Goal: Feedback & Contribution: Contribute content

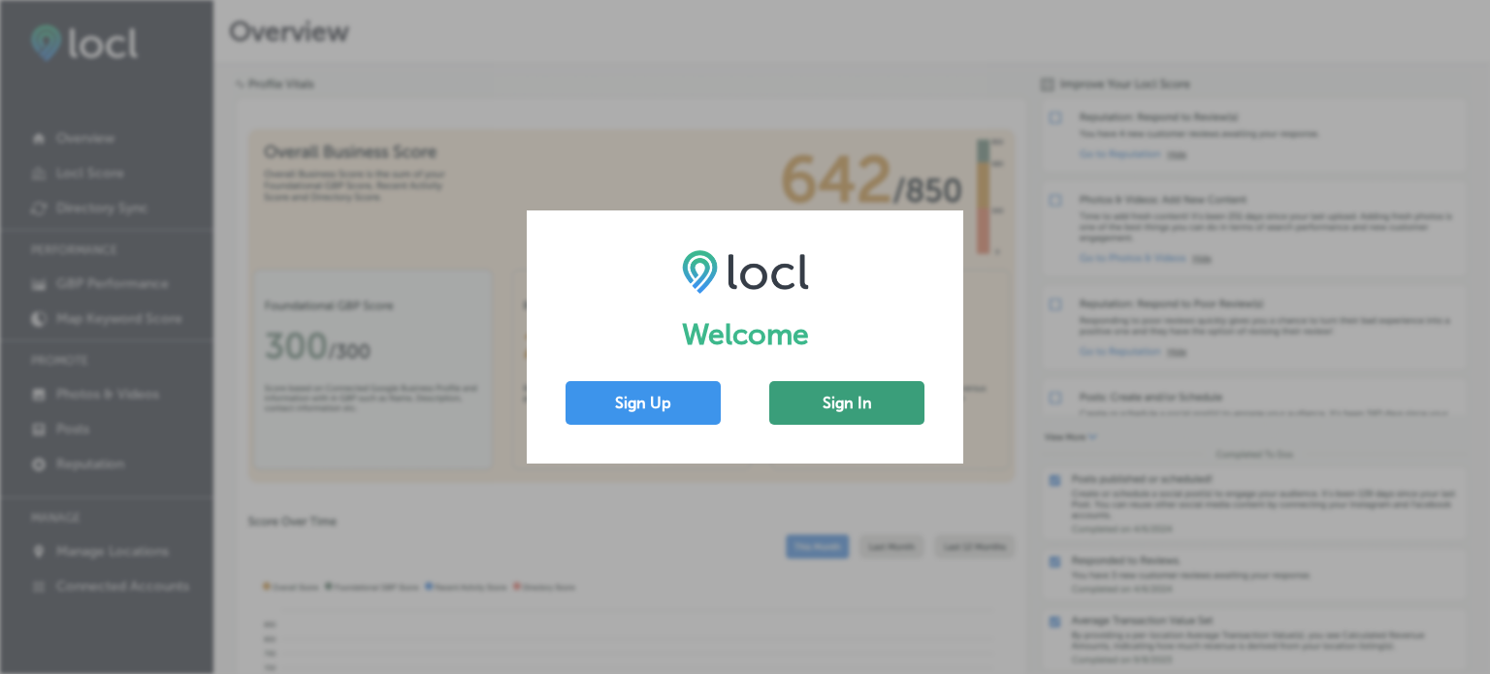
click at [856, 408] on button "Sign In" at bounding box center [846, 403] width 155 height 44
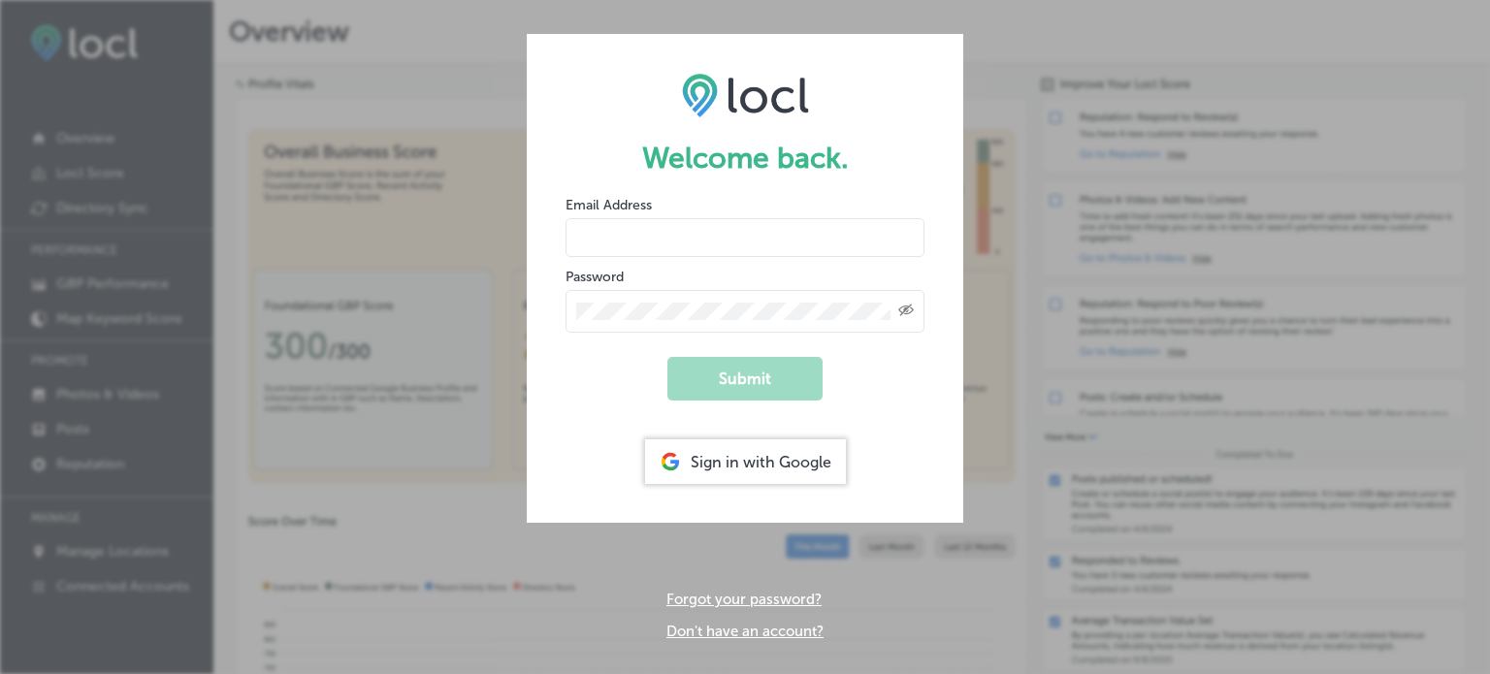
click at [635, 234] on input "email" at bounding box center [745, 237] width 359 height 39
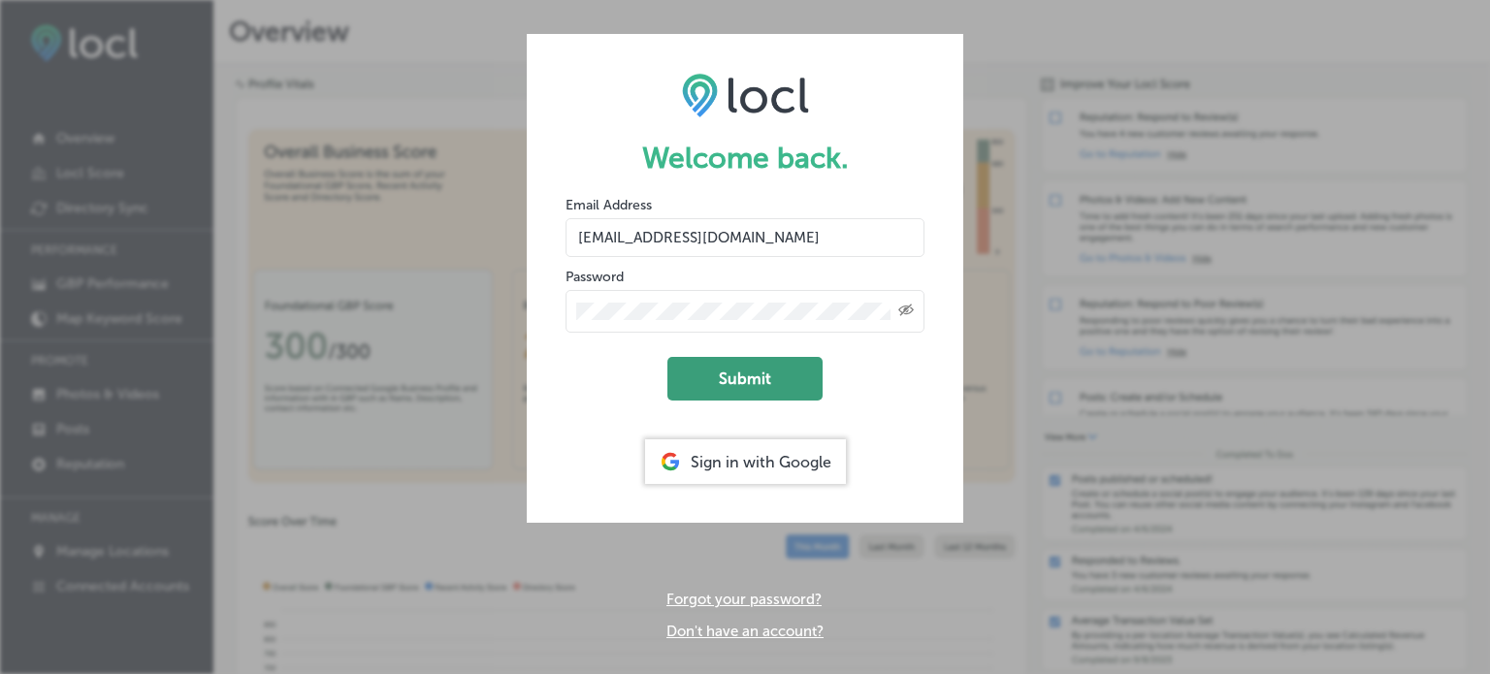
click at [734, 379] on button "Submit" at bounding box center [745, 379] width 155 height 44
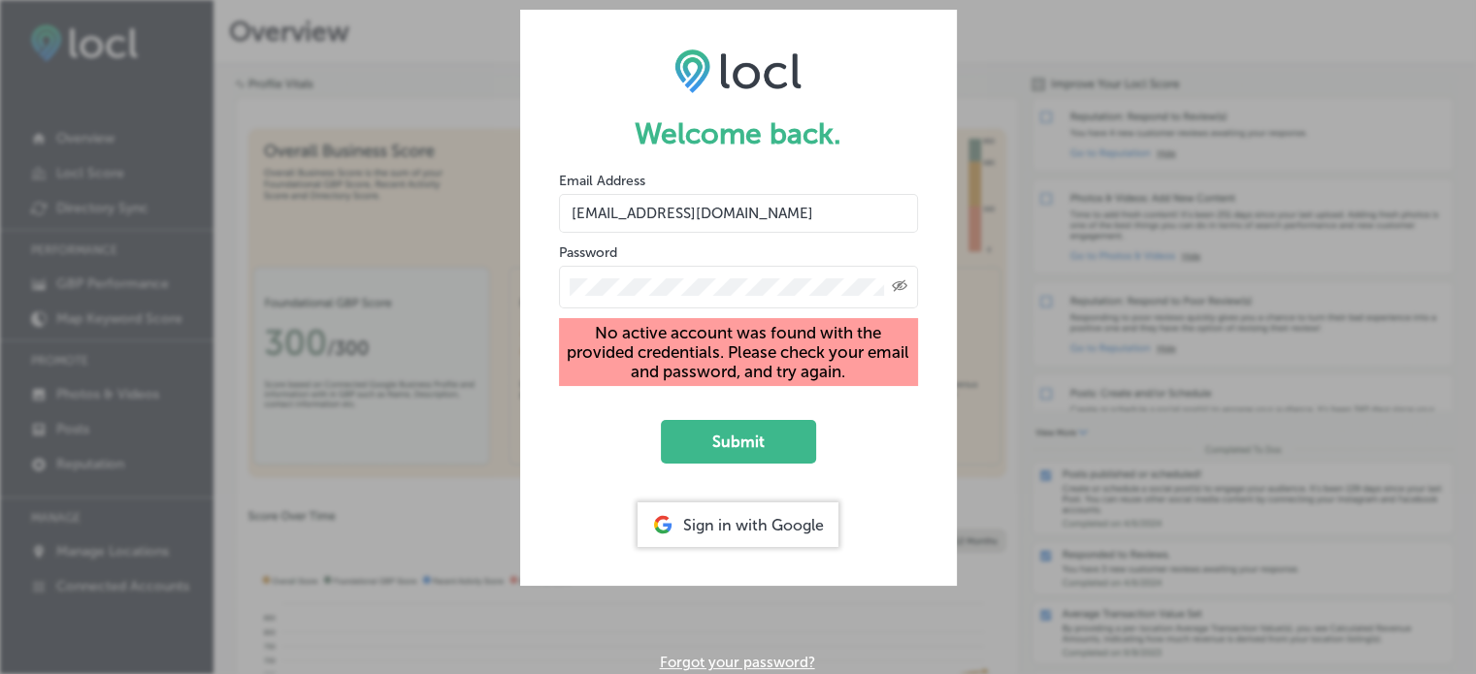
click at [781, 214] on input "[EMAIL_ADDRESS][DOMAIN_NAME]" at bounding box center [738, 213] width 359 height 39
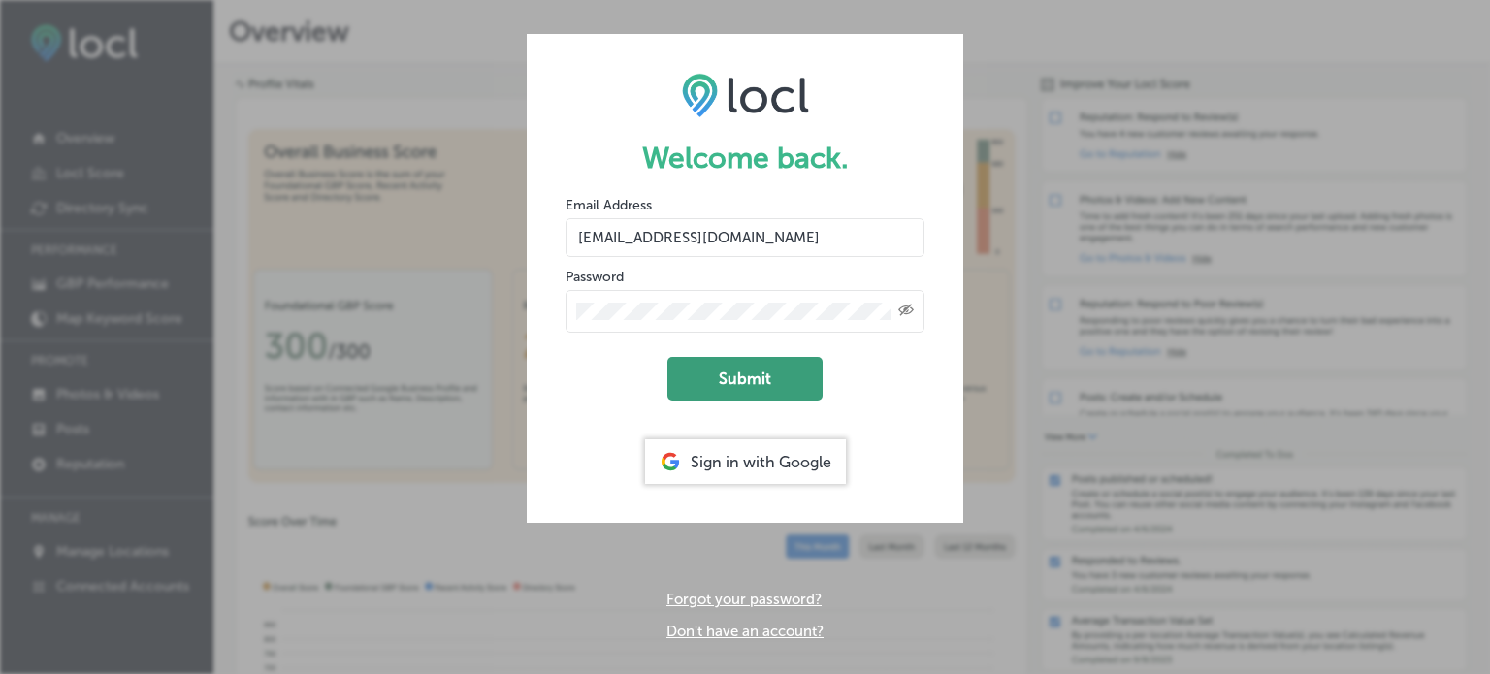
type input "[EMAIL_ADDRESS][DOMAIN_NAME]"
click at [772, 377] on button "Submit" at bounding box center [745, 379] width 155 height 44
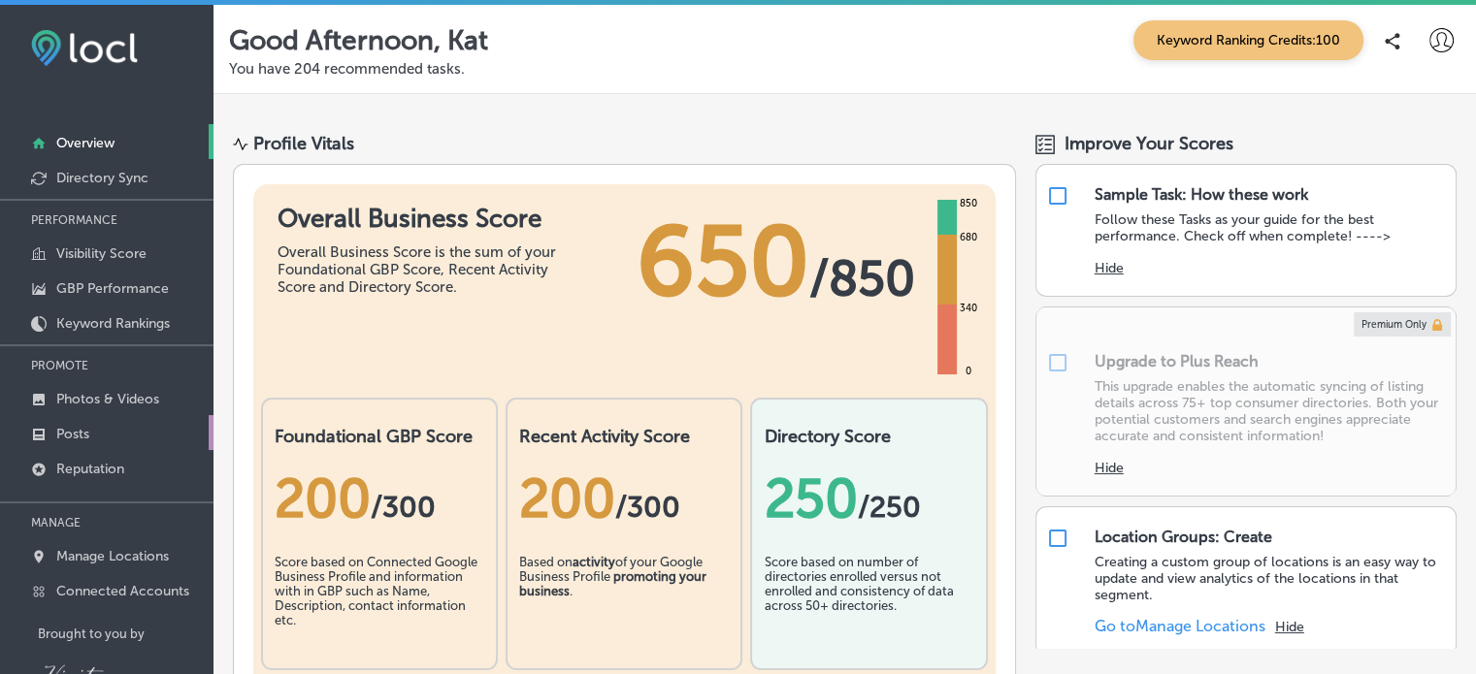
click at [91, 433] on link "Posts" at bounding box center [106, 432] width 213 height 35
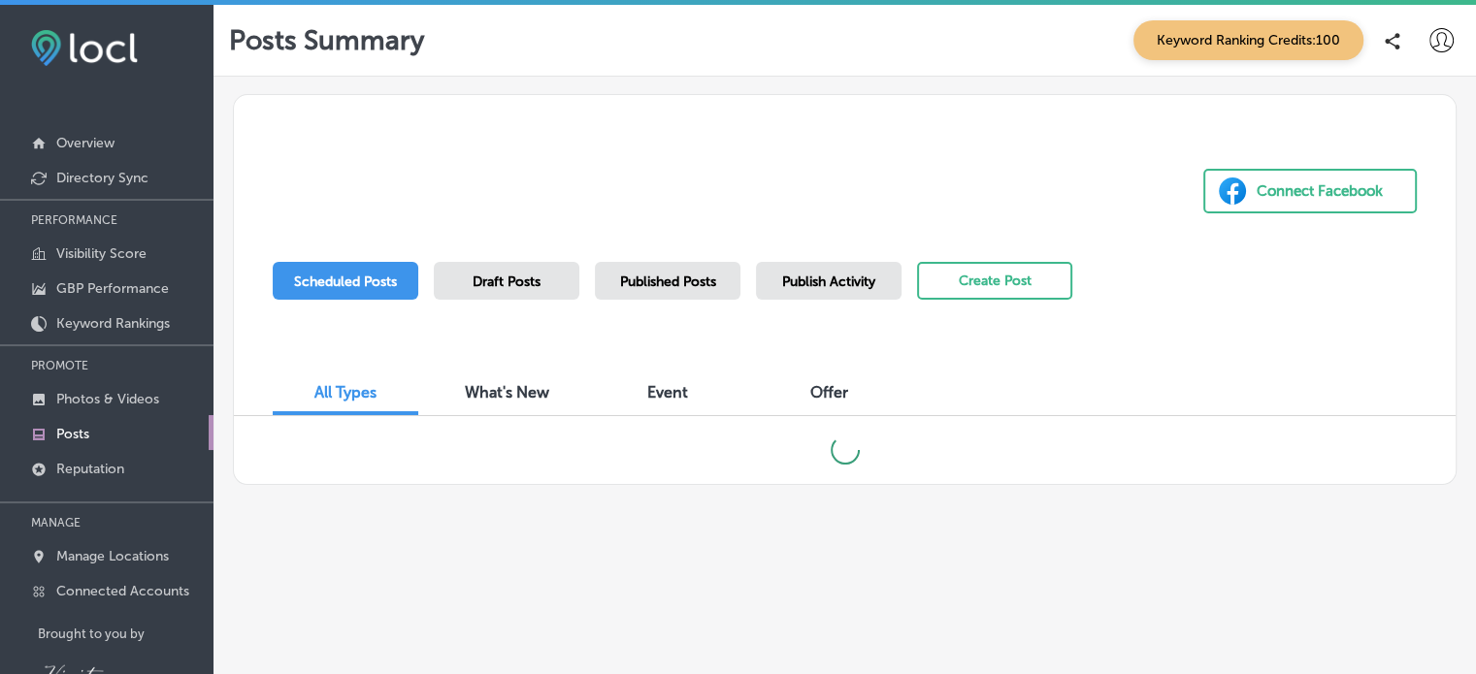
click at [506, 264] on div "Draft Posts" at bounding box center [507, 281] width 146 height 38
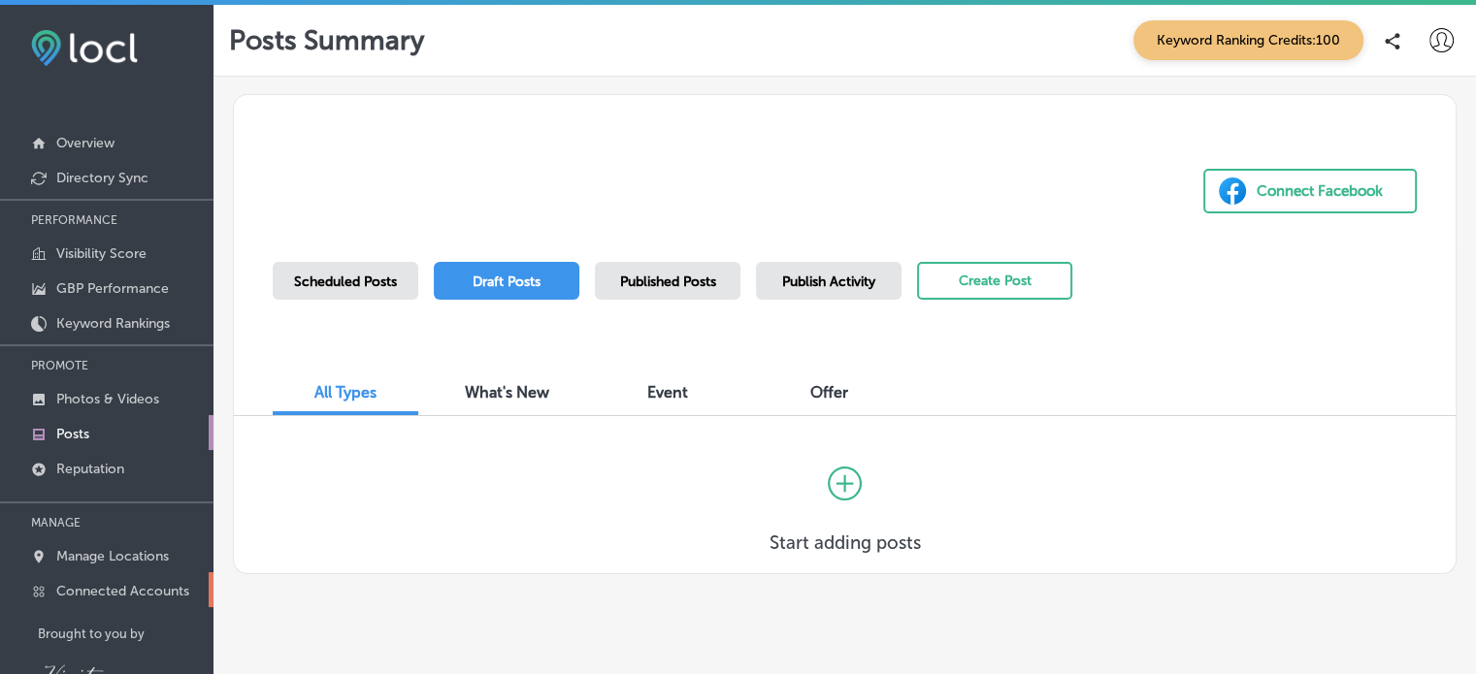
click at [149, 595] on p "Connected Accounts" at bounding box center [122, 591] width 133 height 16
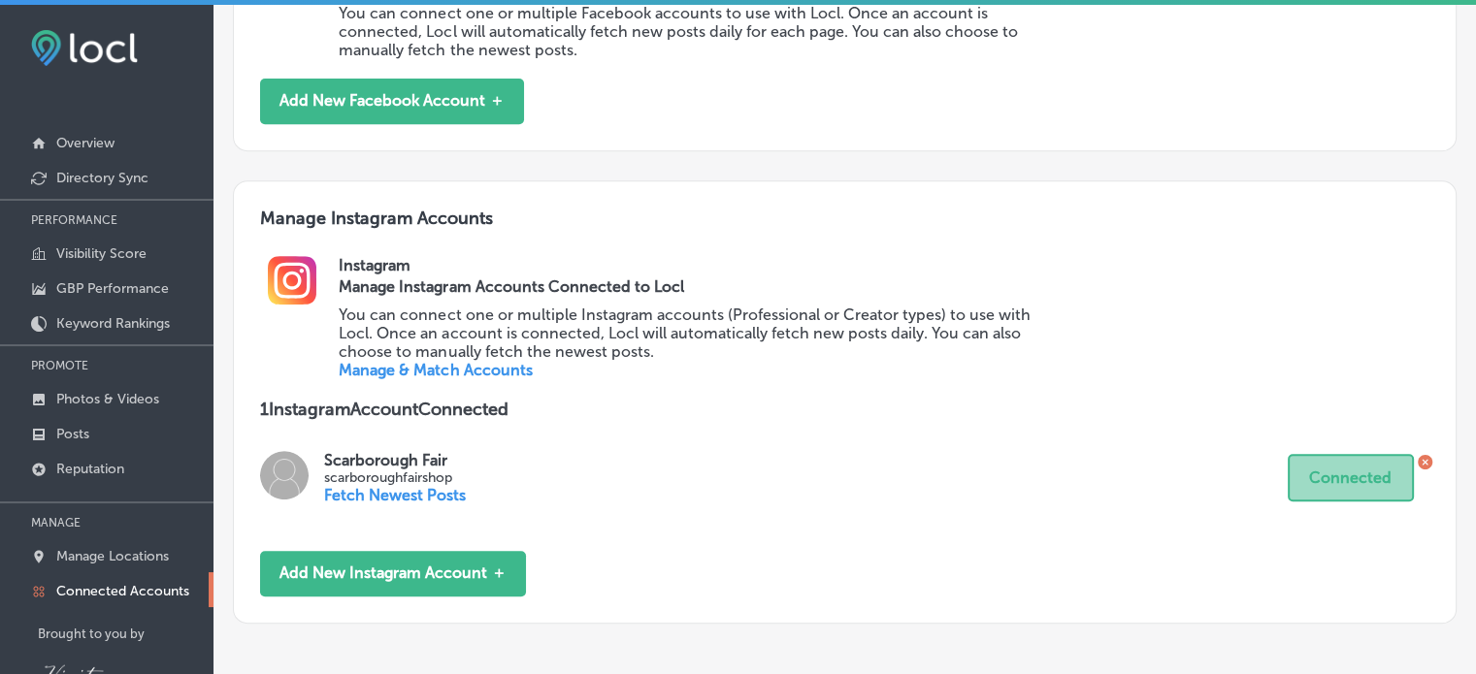
scroll to position [838, 0]
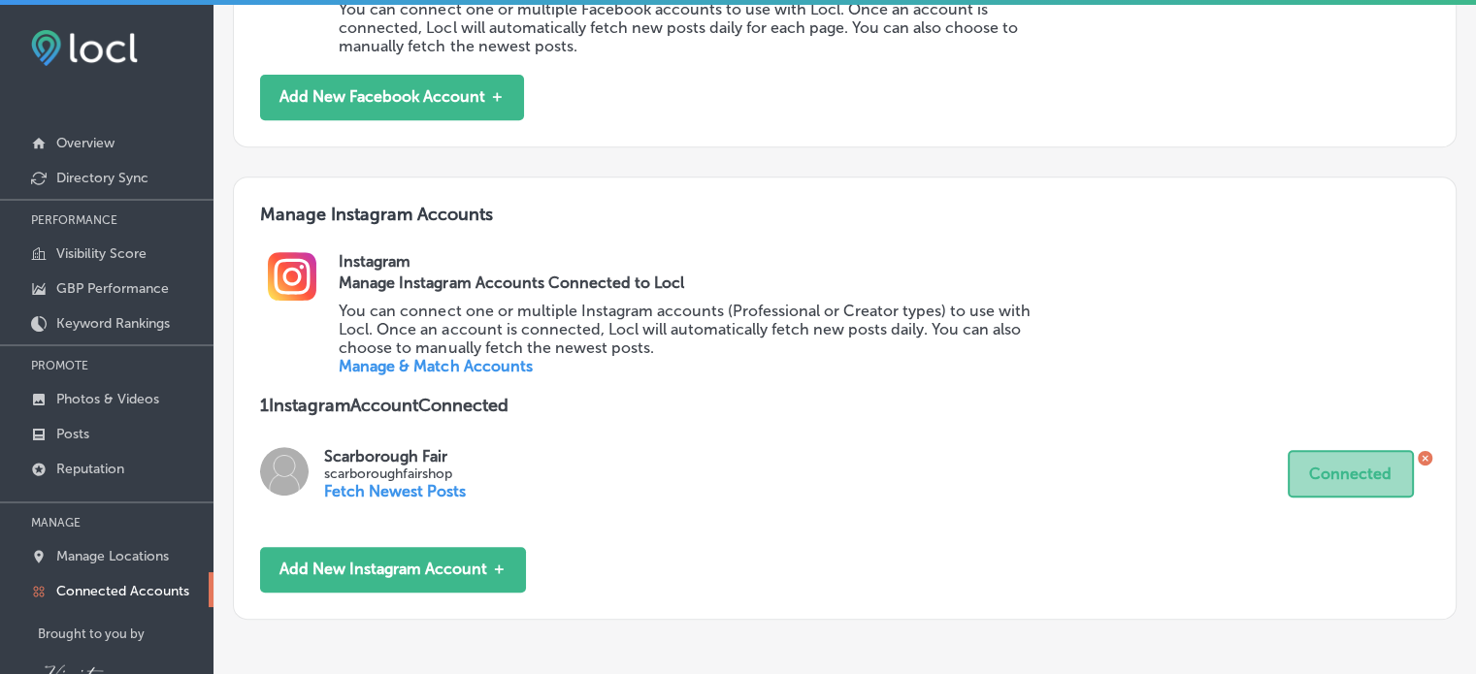
click at [437, 491] on p "Fetch Newest Posts" at bounding box center [395, 491] width 142 height 18
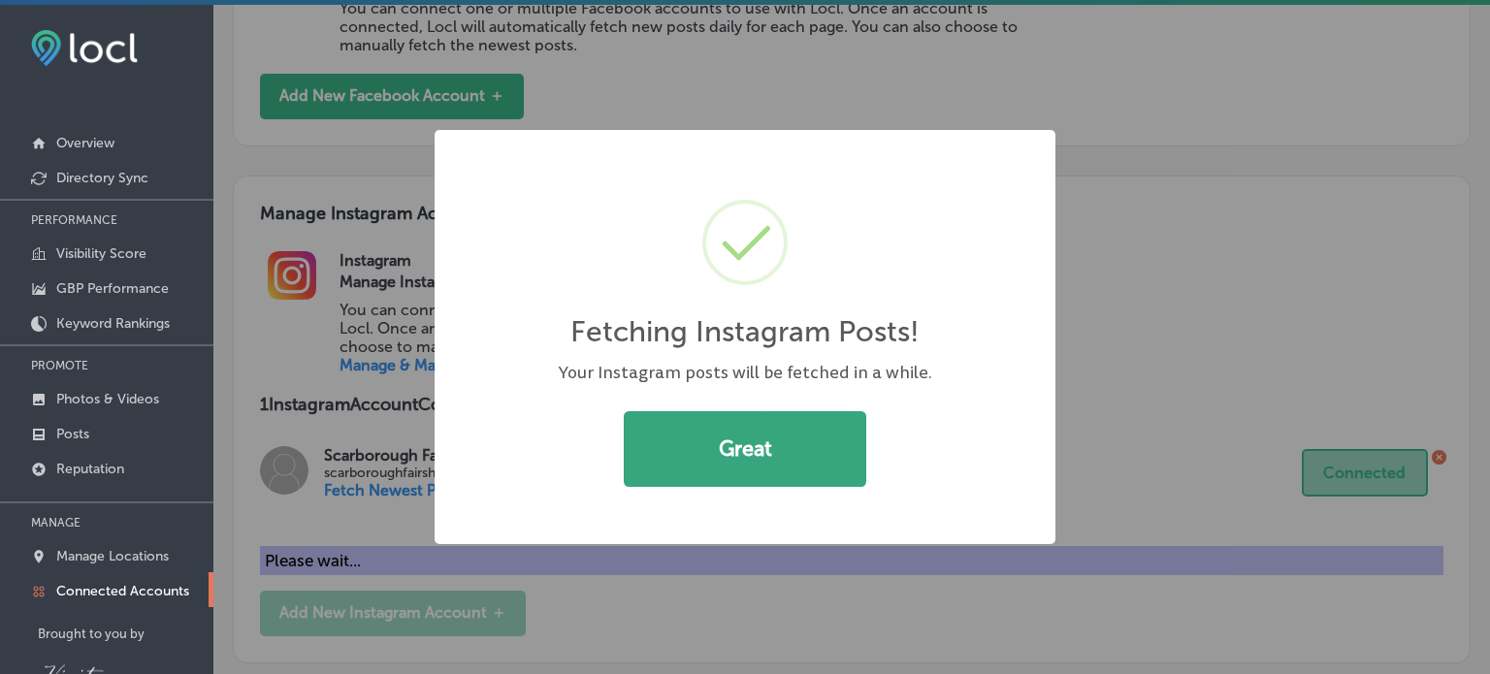
click at [737, 456] on button "Great" at bounding box center [745, 449] width 243 height 76
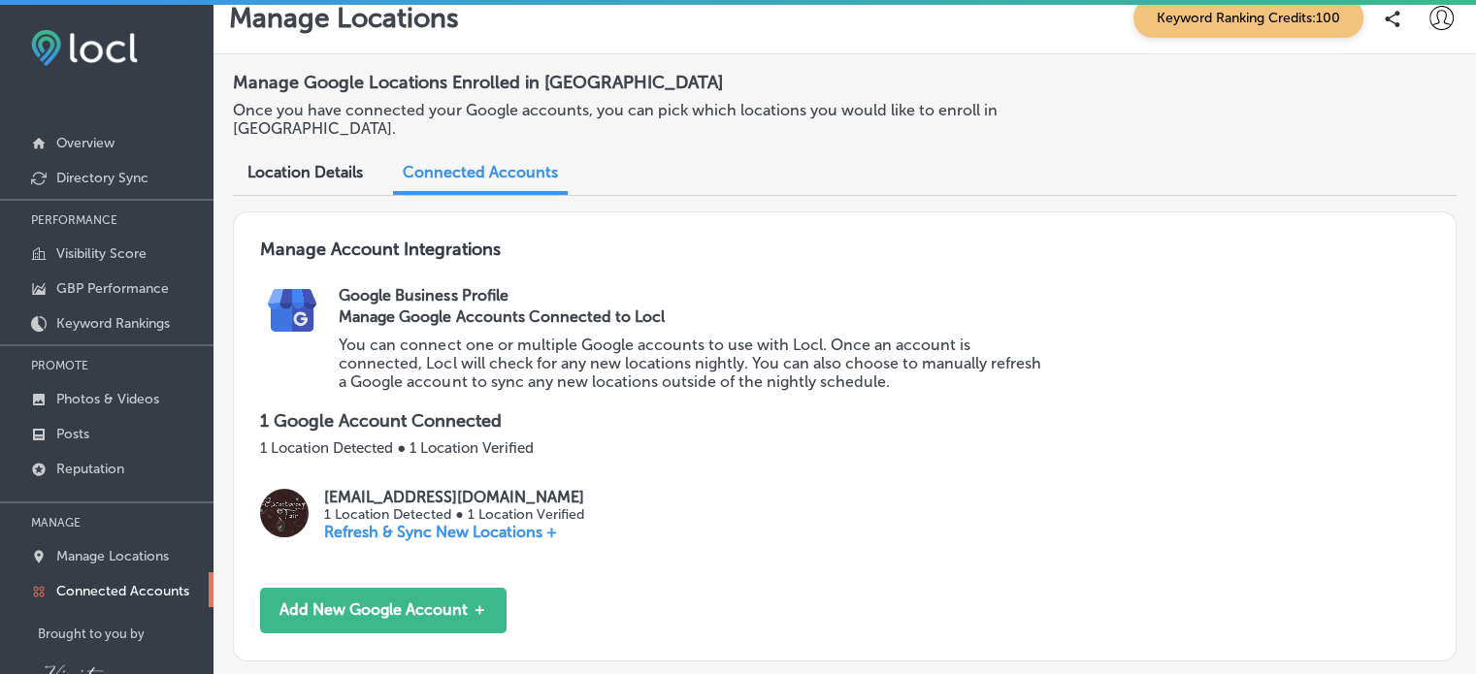
scroll to position [0, 0]
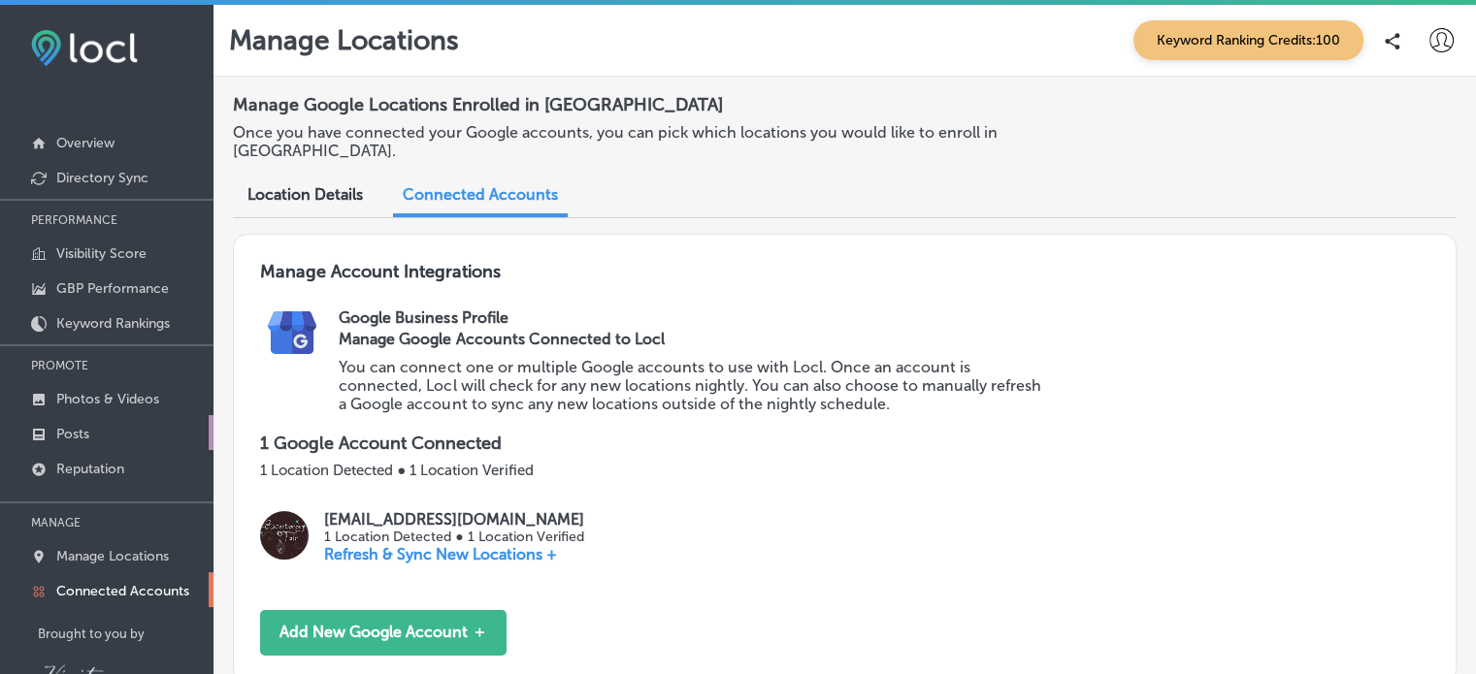
click at [86, 432] on p "Posts" at bounding box center [72, 434] width 33 height 16
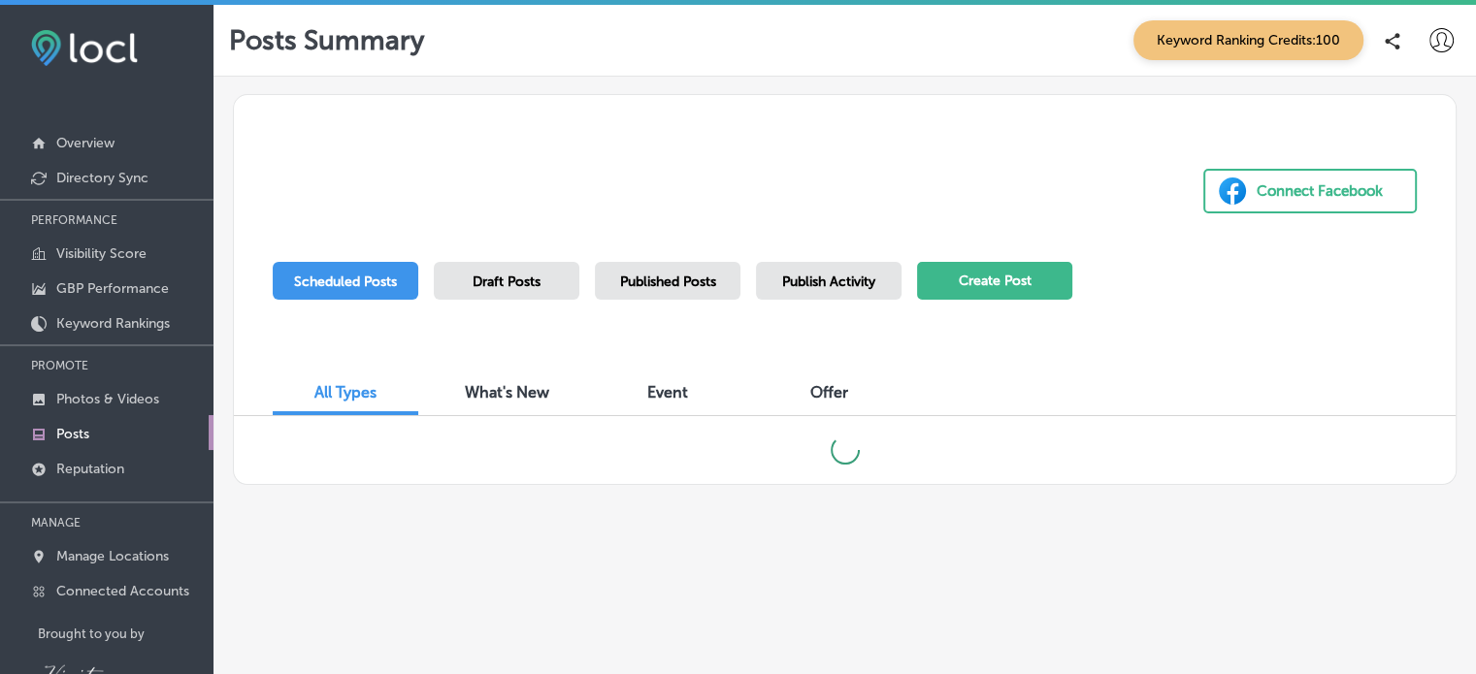
click at [1025, 278] on button "Create Post" at bounding box center [994, 281] width 155 height 38
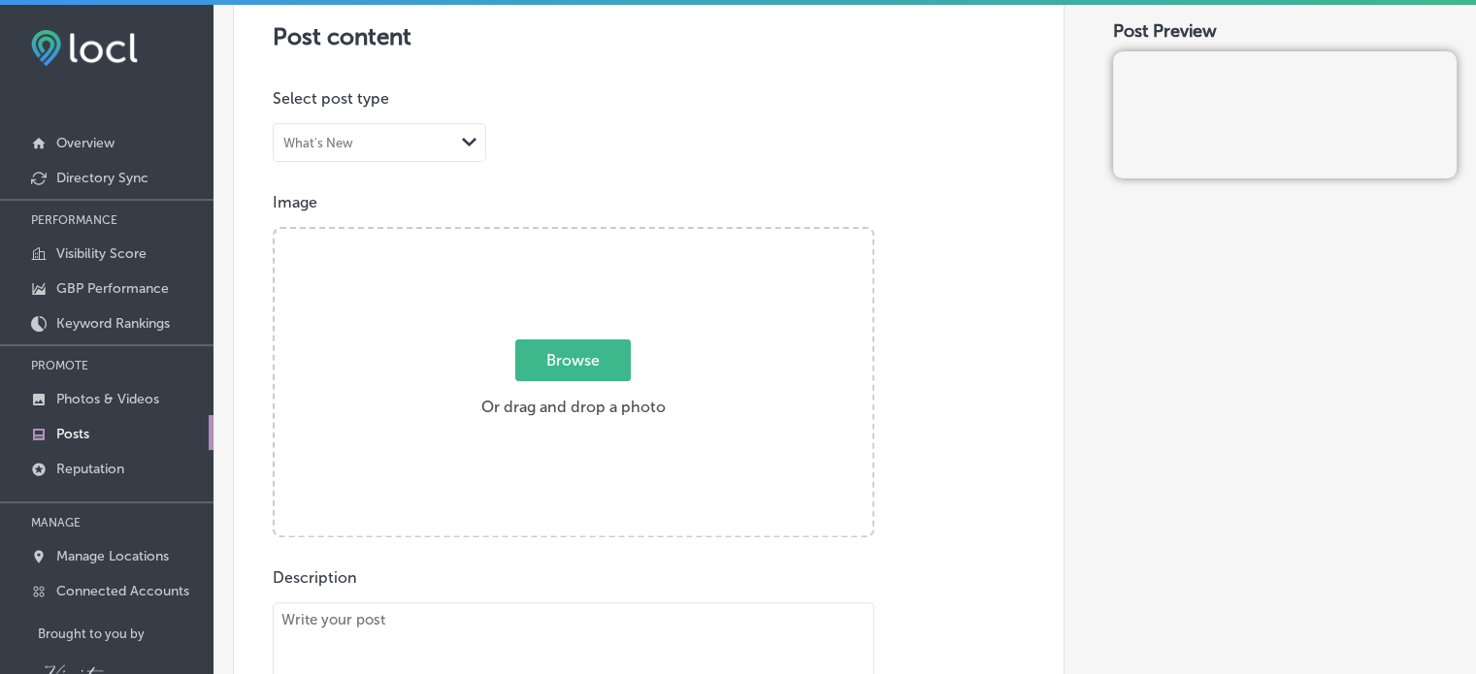
scroll to position [433, 0]
click at [562, 349] on span "Browse" at bounding box center [572, 360] width 115 height 42
click at [562, 234] on input "Browse Or drag and drop a photo" at bounding box center [574, 231] width 598 height 6
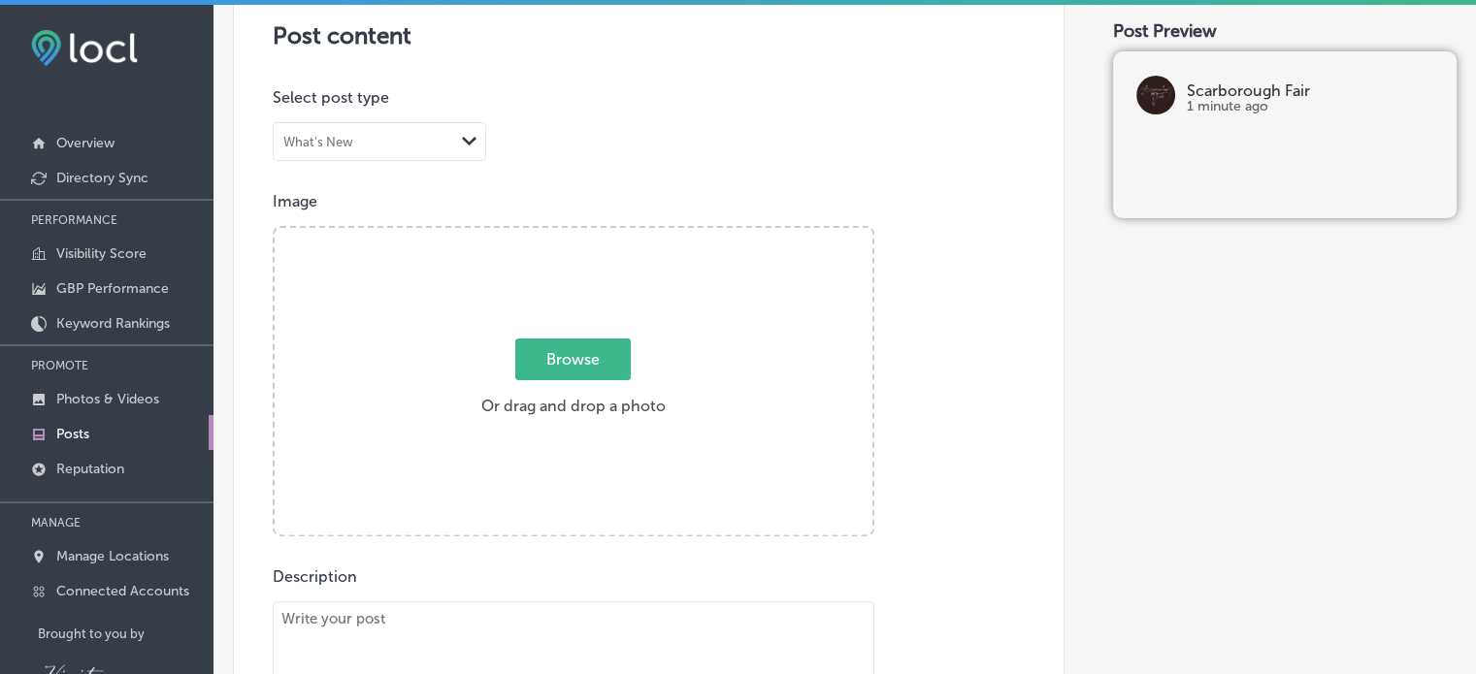
type input "C:\fakepath\[PERSON_NAME] [PERSON_NAME] [PERSON_NAME] Dress at Scarborough Fair…"
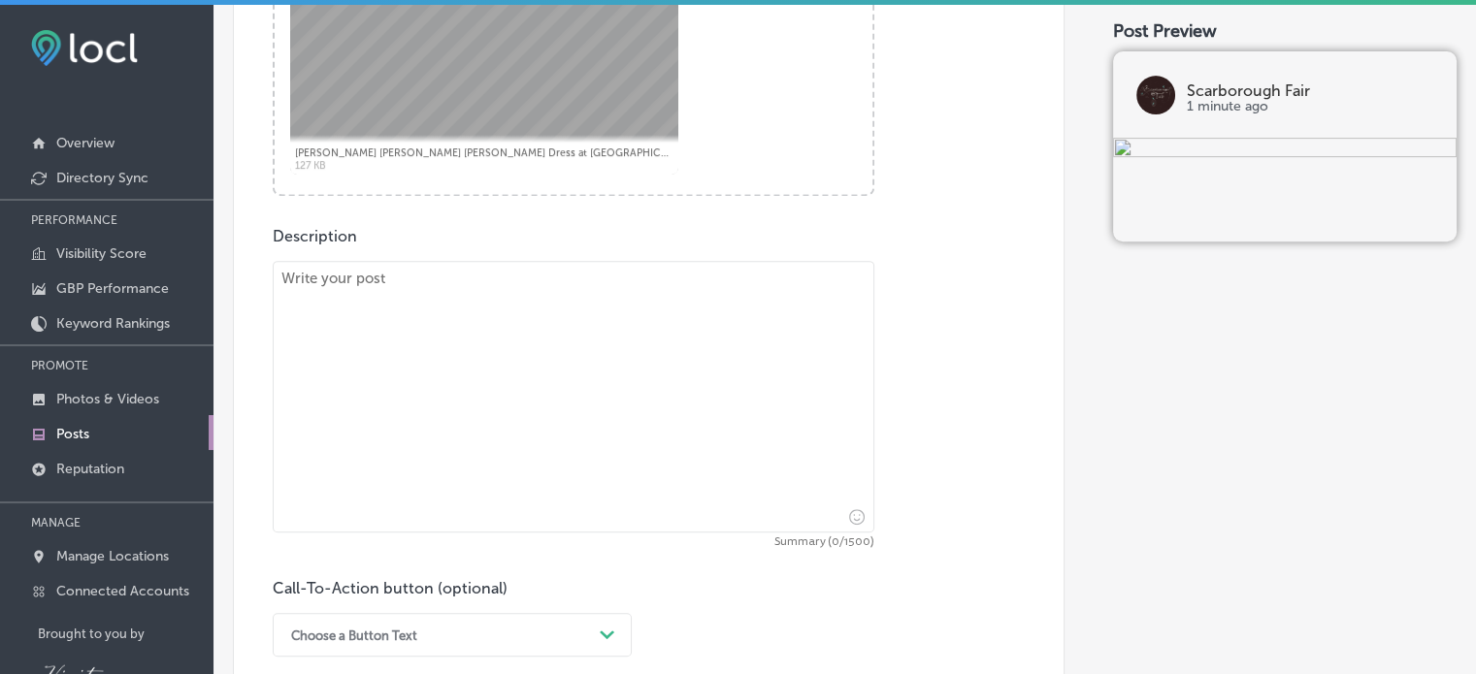
scroll to position [770, 0]
click at [363, 301] on textarea at bounding box center [574, 400] width 602 height 272
paste textarea "You are invited - Make [DATE] Amazing! [URL][DOMAIN_NAME] #tinagivens #fashion …"
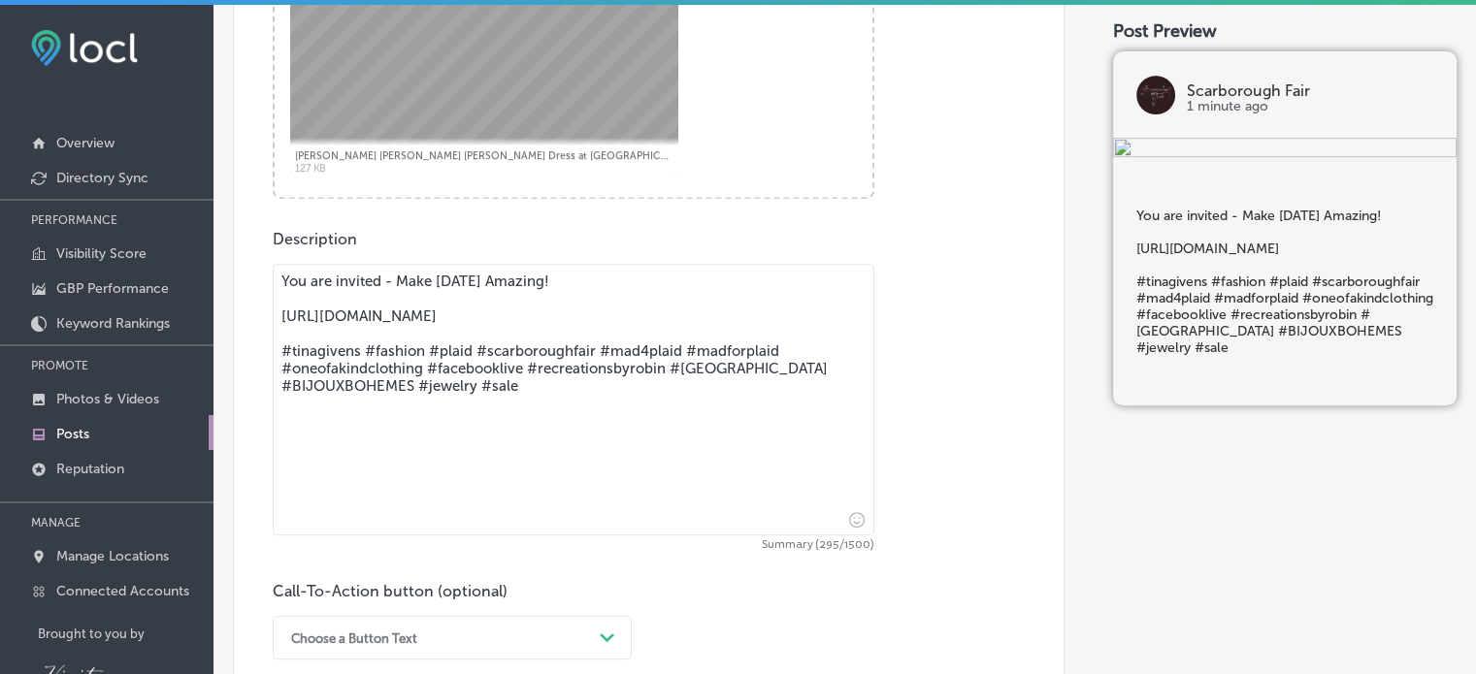
drag, startPoint x: 628, startPoint y: 330, endPoint x: 277, endPoint y: 317, distance: 351.5
click at [277, 317] on textarea "You are invited - Make [DATE] Amazing! [URL][DOMAIN_NAME] #tinagivens #fashion …" at bounding box center [574, 400] width 602 height 272
type textarea "You are invited - Make [DATE] Amazing! [URL][DOMAIN_NAME] #tinagivens #fashion …"
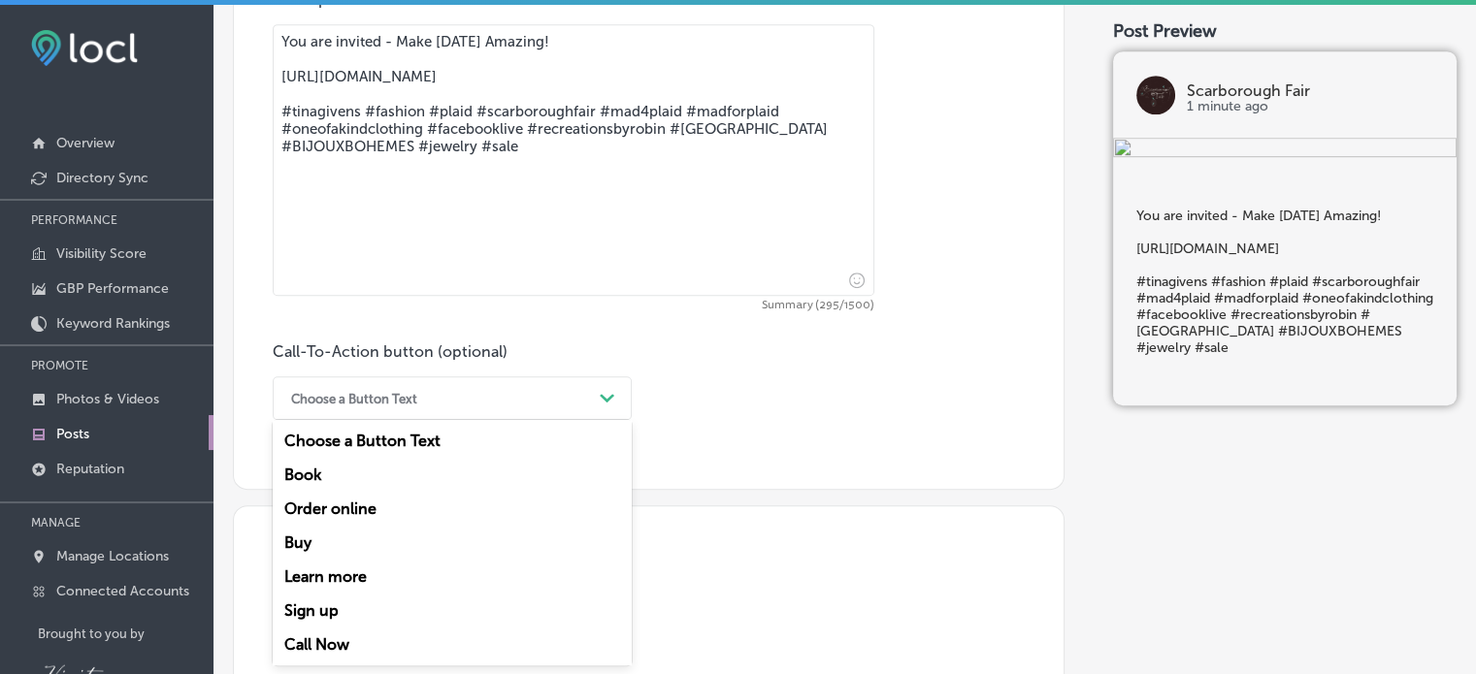
click at [598, 420] on div "option Call Now focused, 7 of 7. 7 results available. Use Up and Down to choose…" at bounding box center [452, 398] width 359 height 44
click at [345, 573] on div "Learn more" at bounding box center [452, 577] width 359 height 34
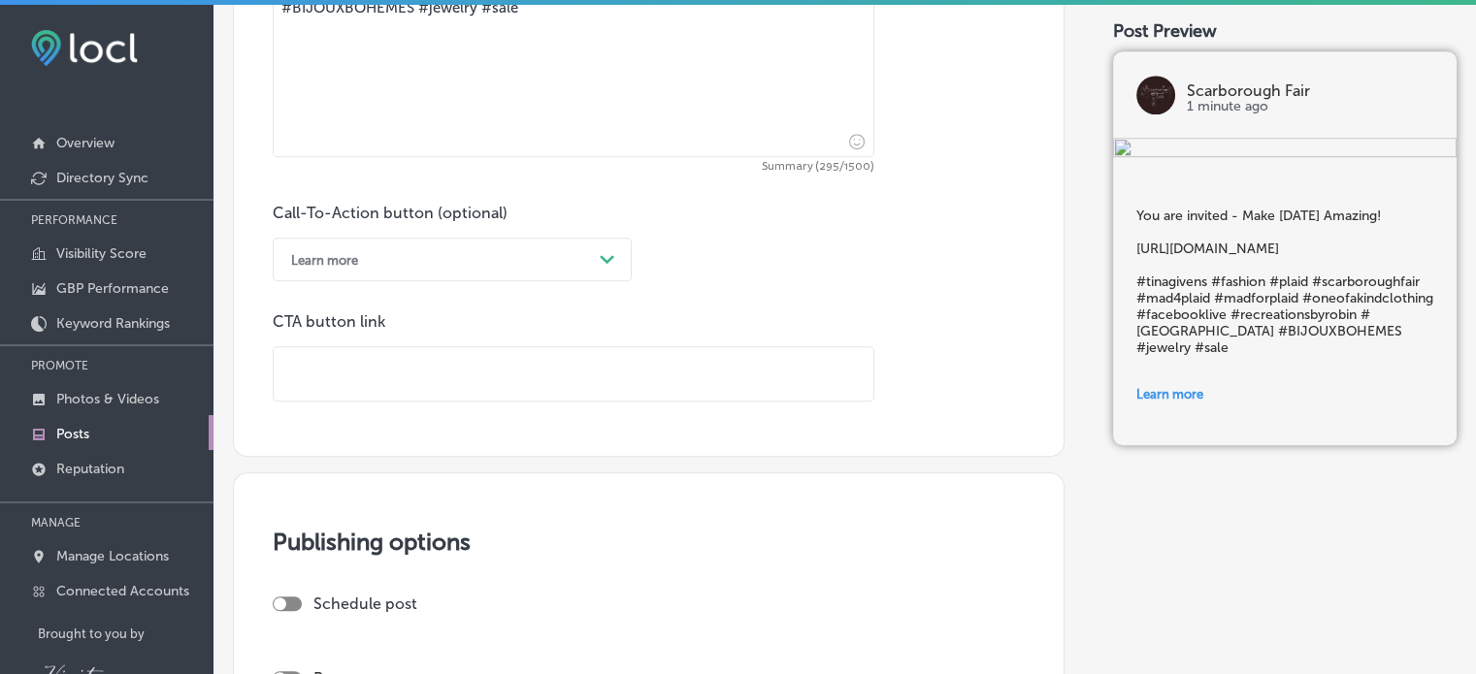
scroll to position [1156, 0]
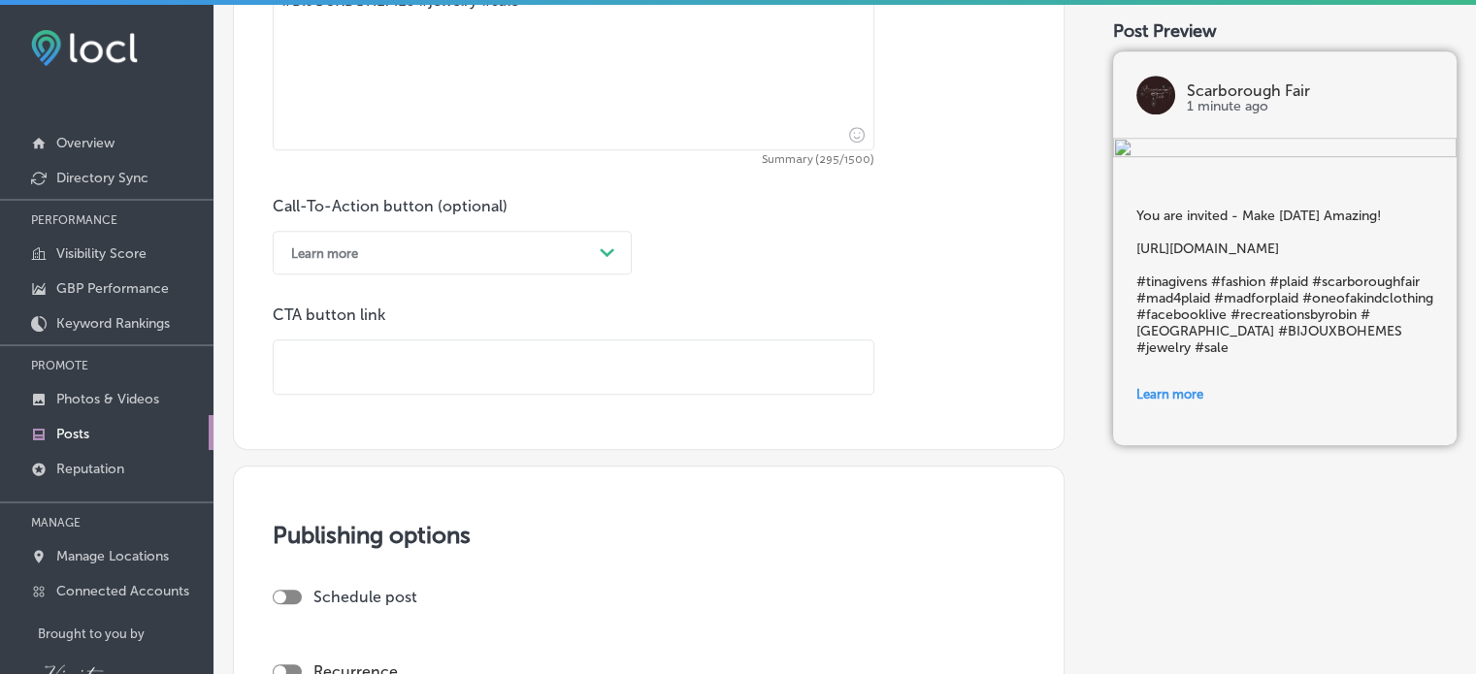
click at [359, 359] on input "text" at bounding box center [574, 367] width 600 height 53
paste input "[URL][DOMAIN_NAME]"
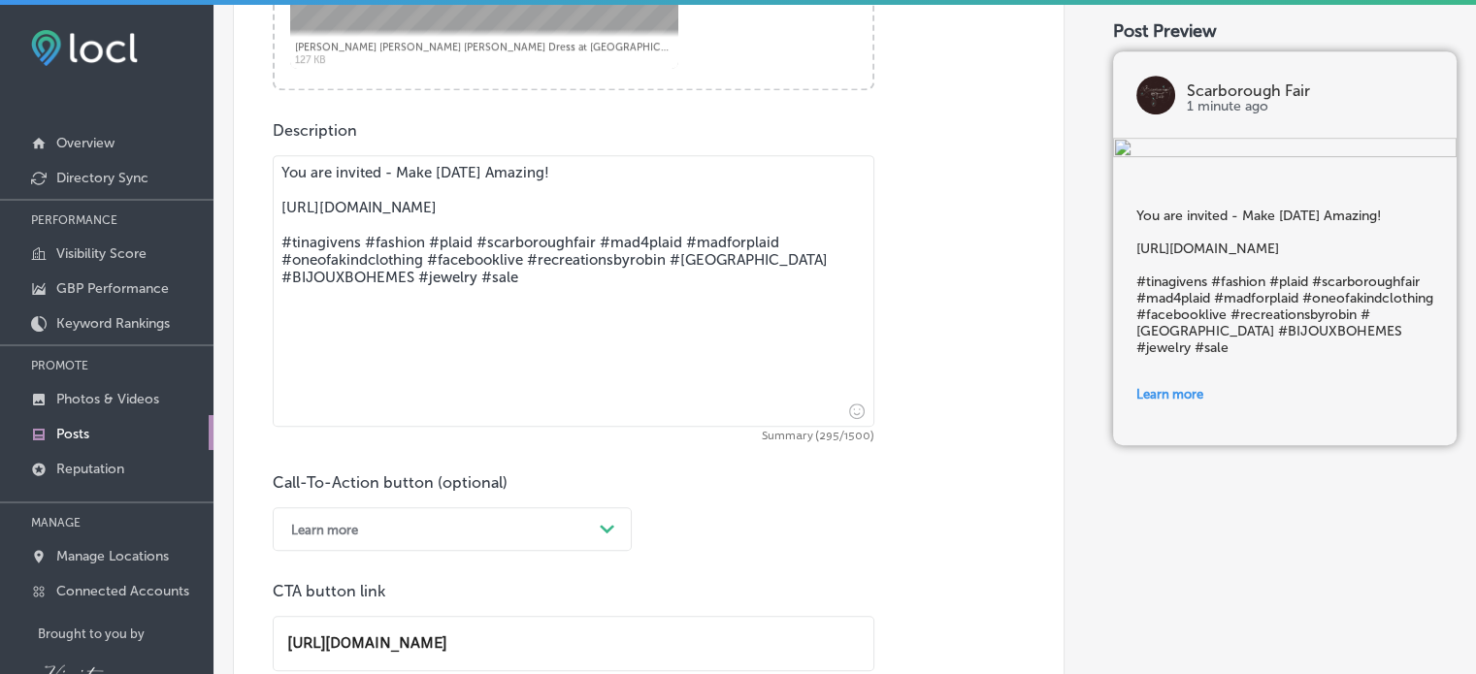
scroll to position [874, 0]
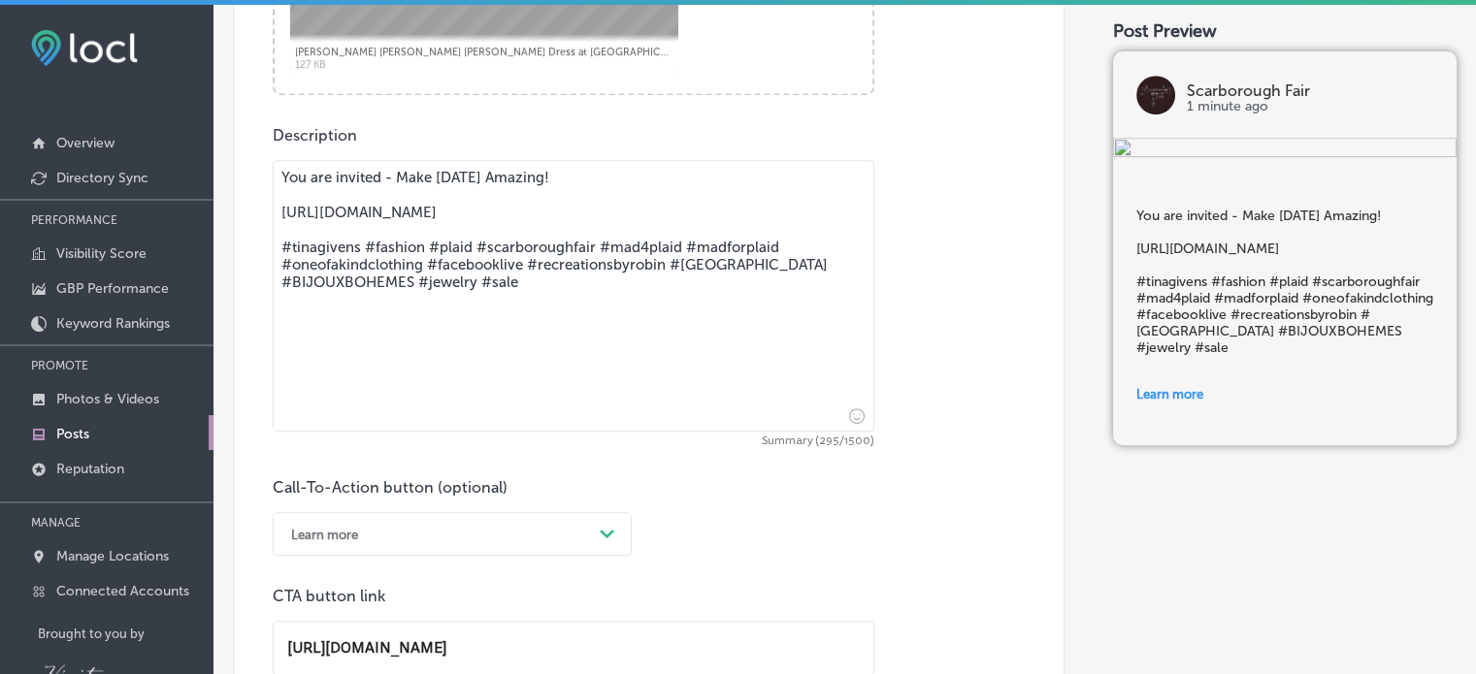
type input "[URL][DOMAIN_NAME]"
drag, startPoint x: 514, startPoint y: 301, endPoint x: 268, endPoint y: 162, distance: 282.8
click at [268, 162] on div "Post content Select location(s) Select post type What's New Path Created with S…" at bounding box center [649, 163] width 832 height 1277
click at [516, 302] on textarea "You are invited - Make [DATE] Amazing! [URL][DOMAIN_NAME] #tinagivens #fashion …" at bounding box center [574, 296] width 602 height 272
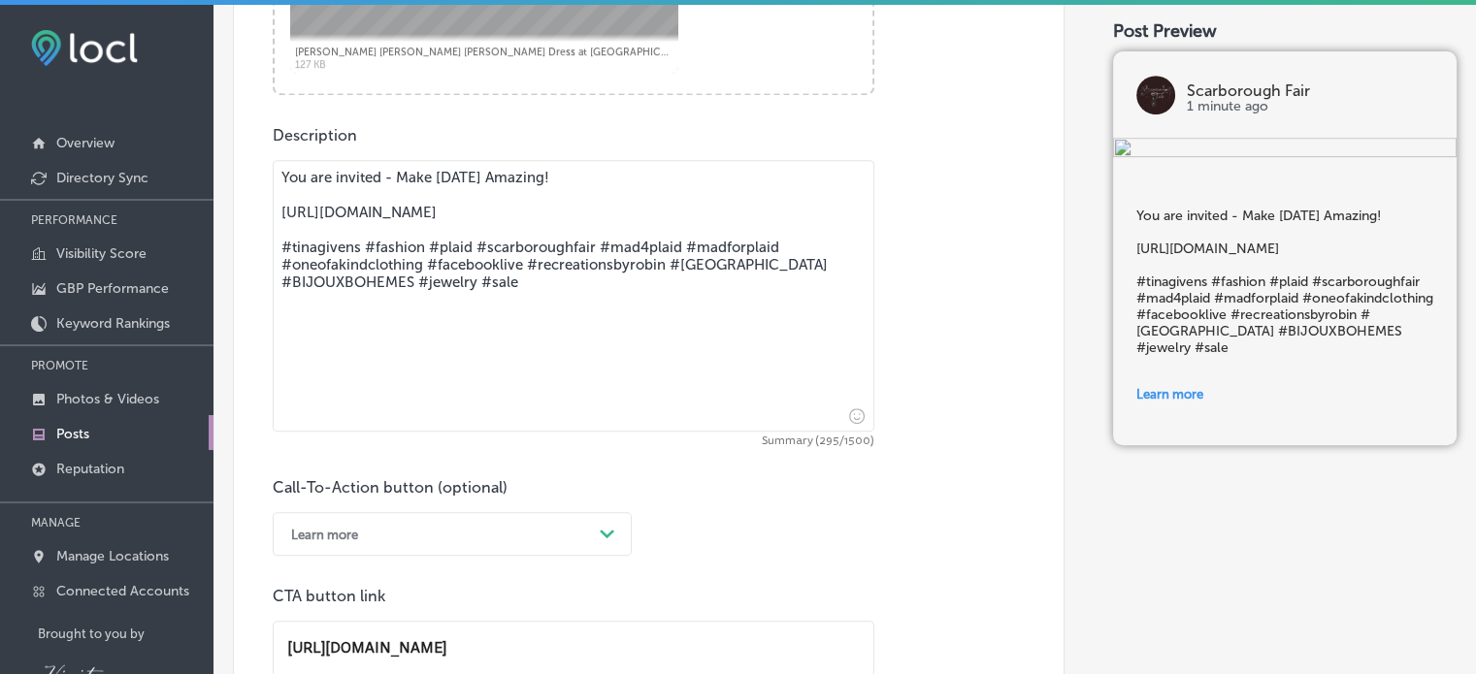
drag, startPoint x: 516, startPoint y: 302, endPoint x: 275, endPoint y: 197, distance: 263.3
click at [275, 197] on textarea "You are invited - Make [DATE] Amazing! [URL][DOMAIN_NAME] #tinagivens #fashion …" at bounding box center [574, 296] width 602 height 272
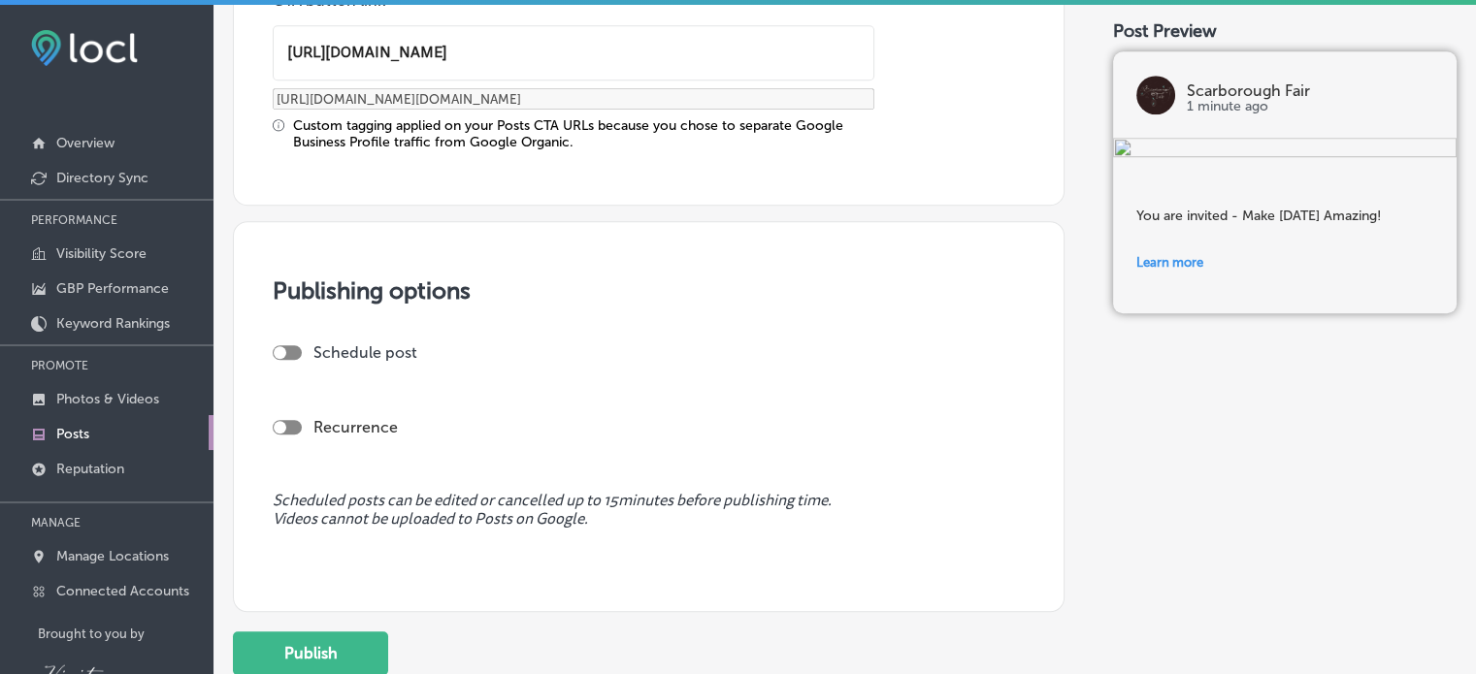
scroll to position [1516, 0]
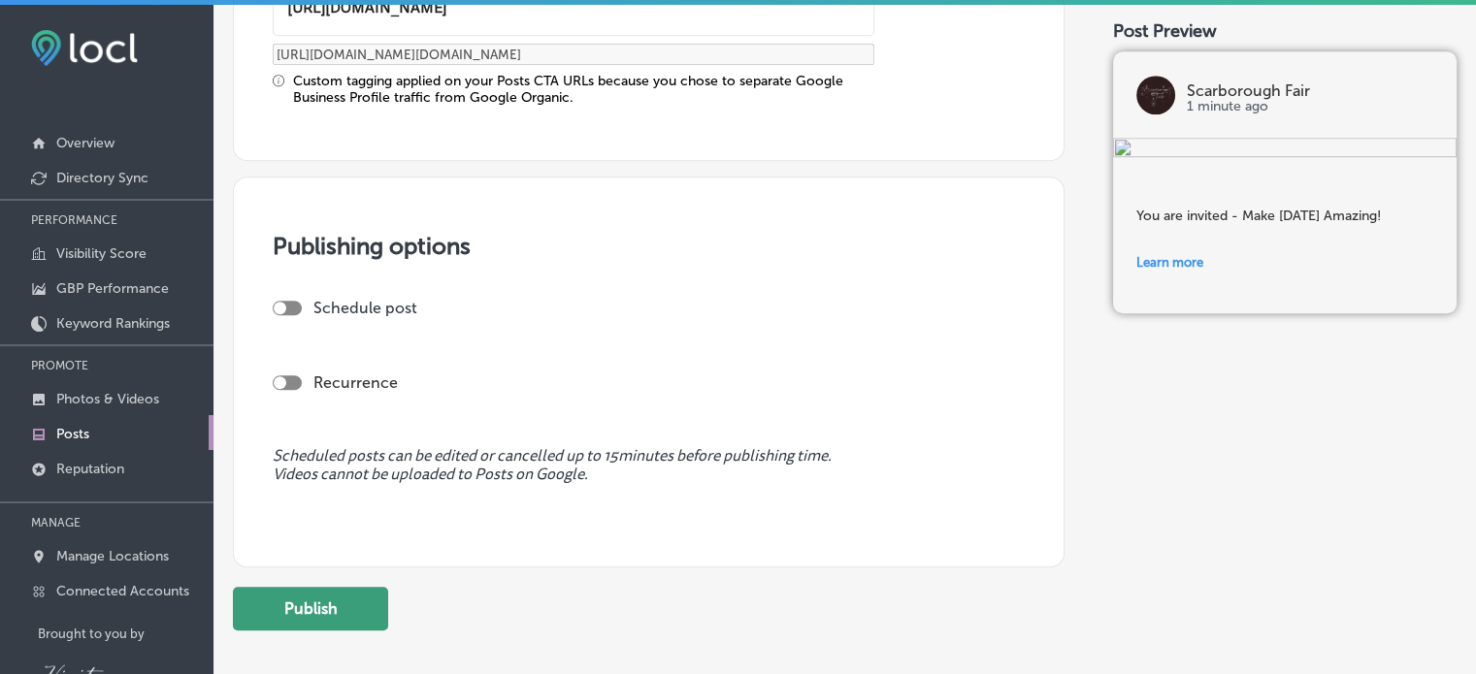
type textarea "You are invited - Make [DATE] Amazing!"
click at [334, 607] on button "Publish" at bounding box center [310, 609] width 155 height 44
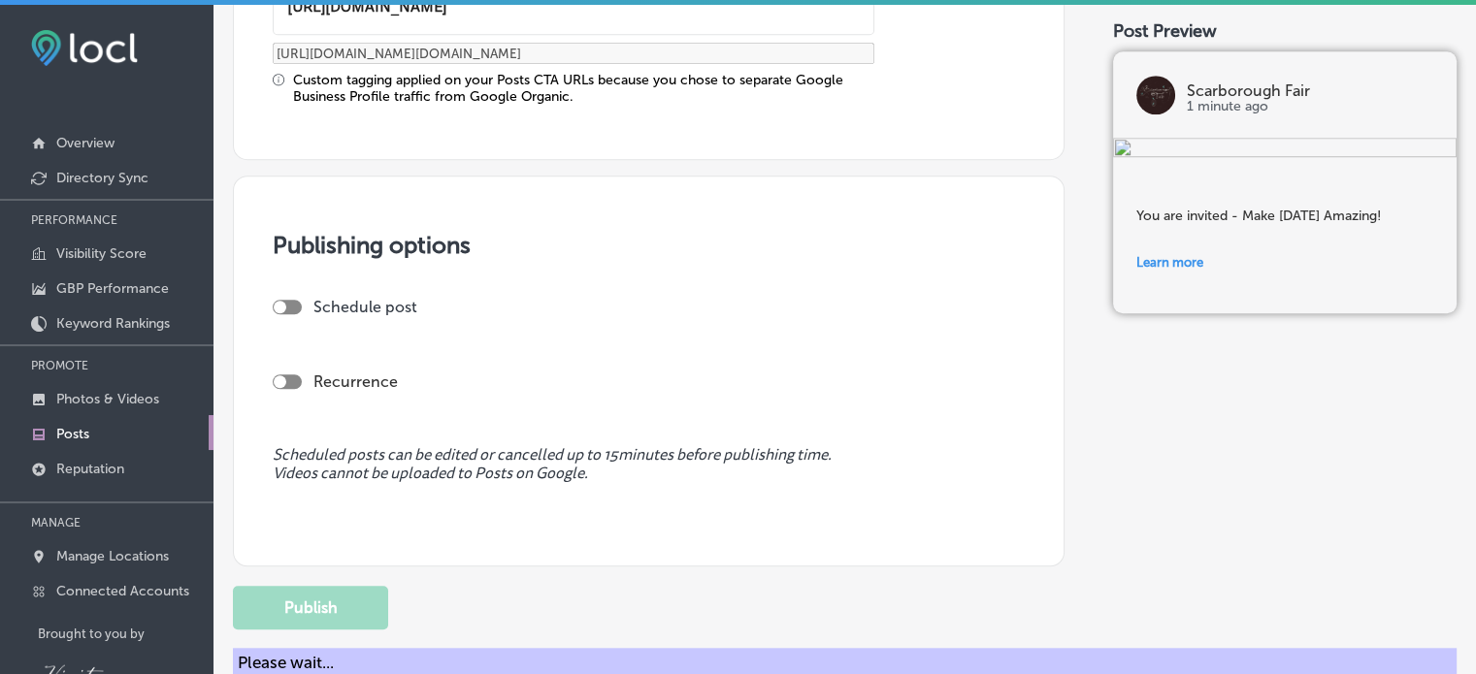
scroll to position [1341, 0]
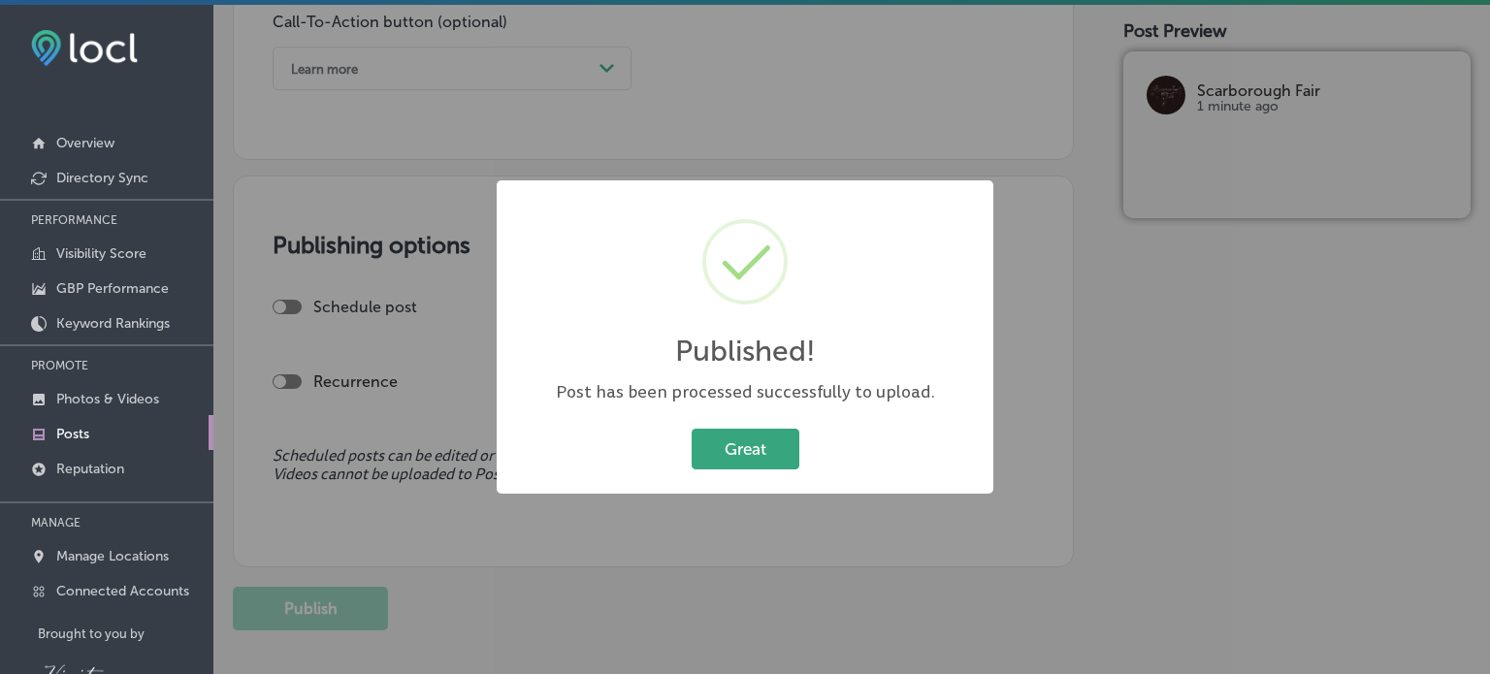
click at [755, 461] on button "Great" at bounding box center [746, 449] width 108 height 40
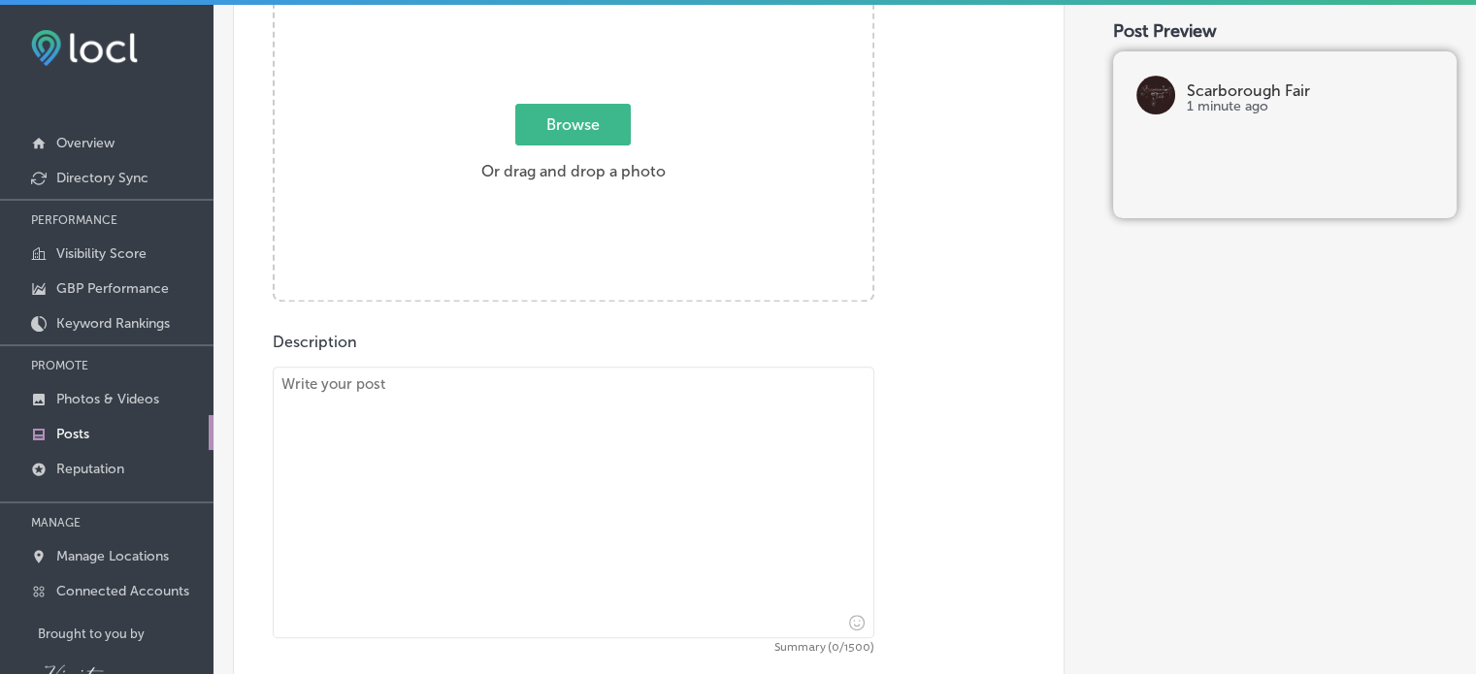
scroll to position [0, 0]
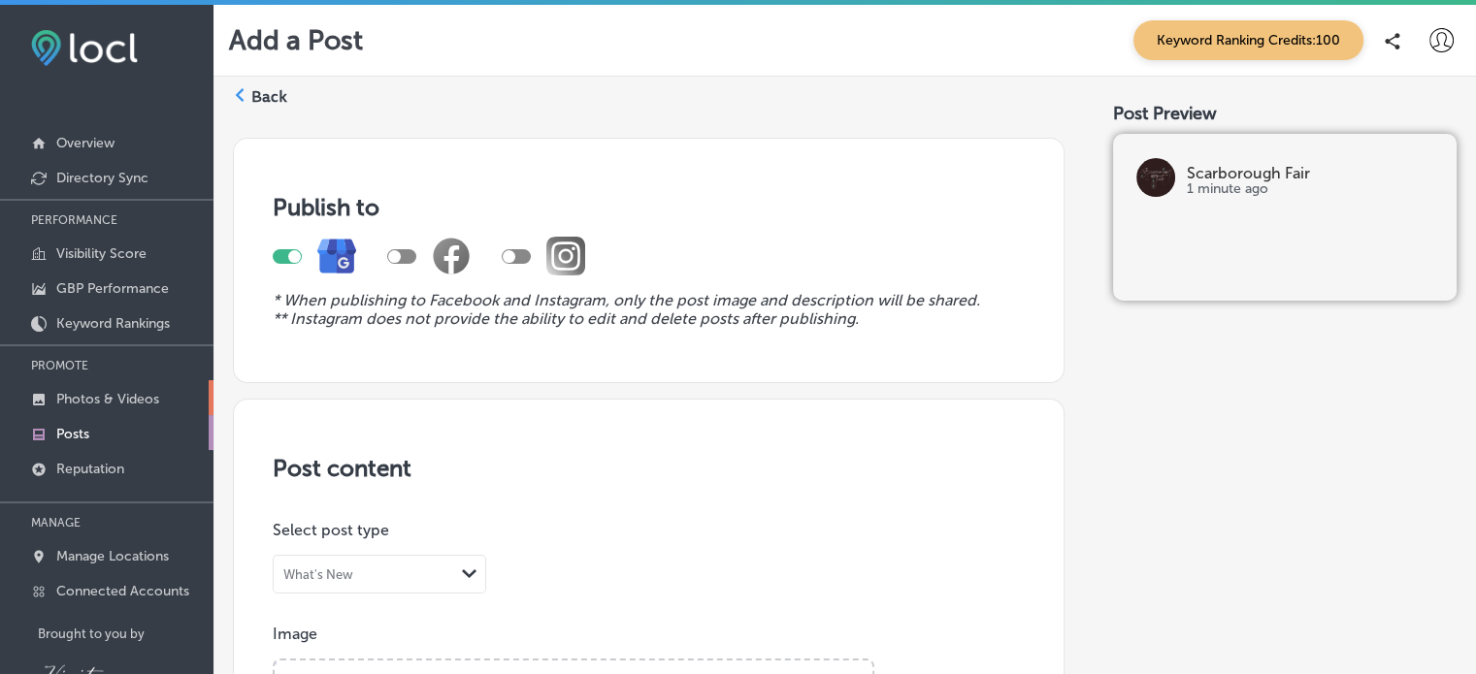
click at [123, 403] on p "Photos & Videos" at bounding box center [107, 399] width 103 height 16
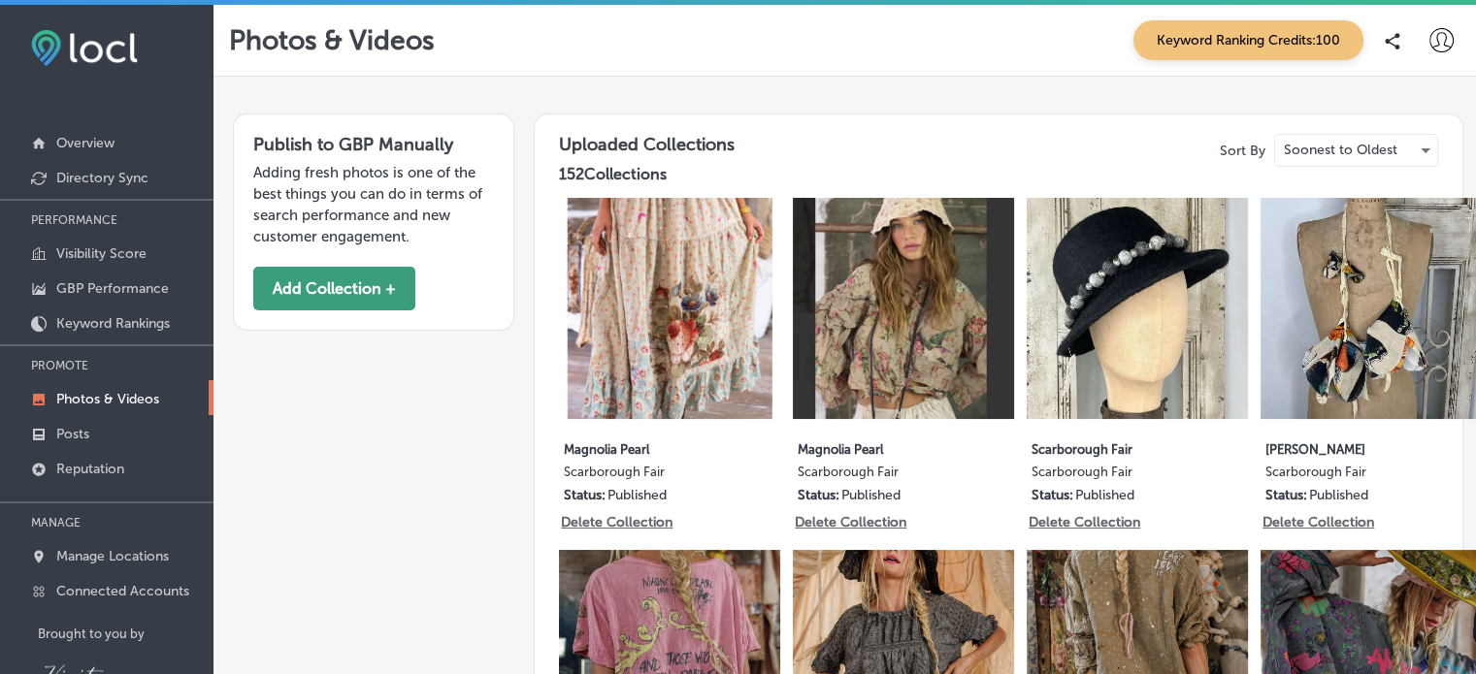
click at [345, 287] on button "Add Collection +" at bounding box center [334, 289] width 162 height 44
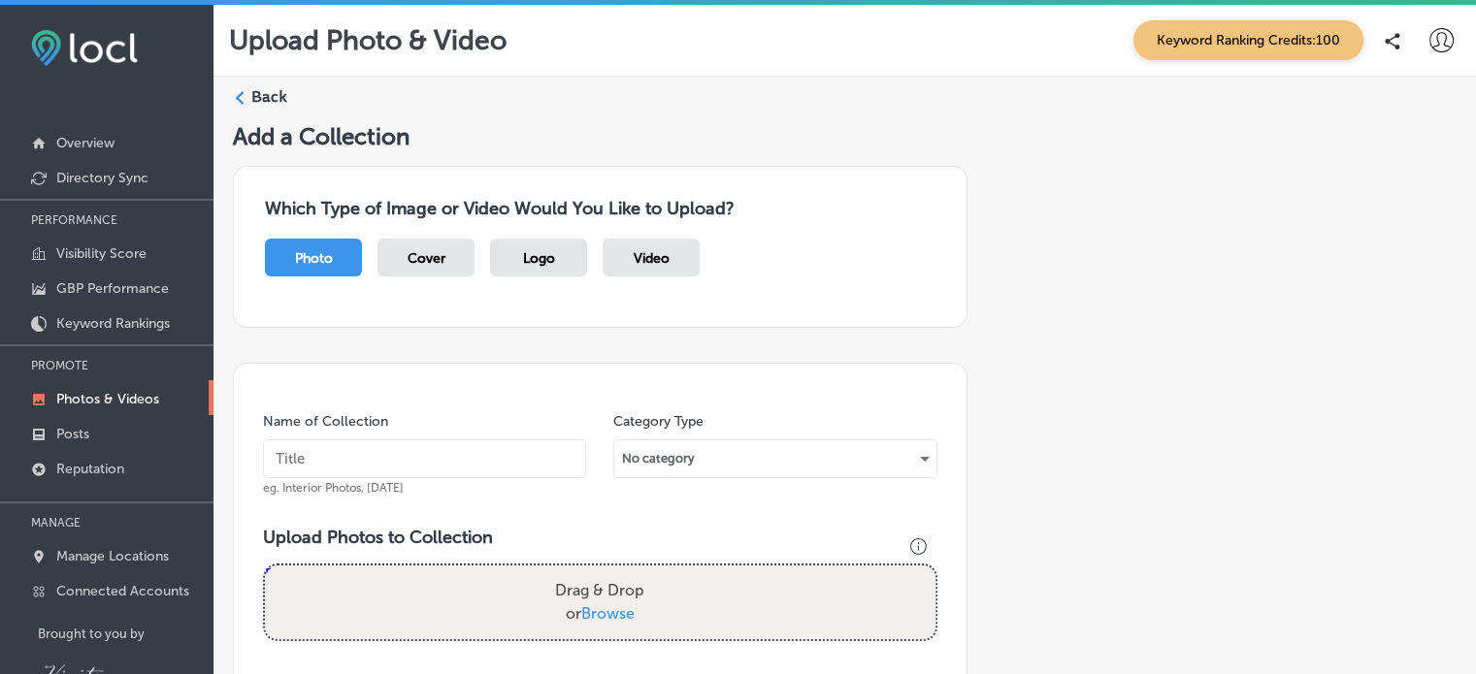
click at [483, 459] on input "text" at bounding box center [424, 459] width 323 height 39
type input "[PERSON_NAME]"
click at [918, 456] on div "No category" at bounding box center [774, 458] width 321 height 31
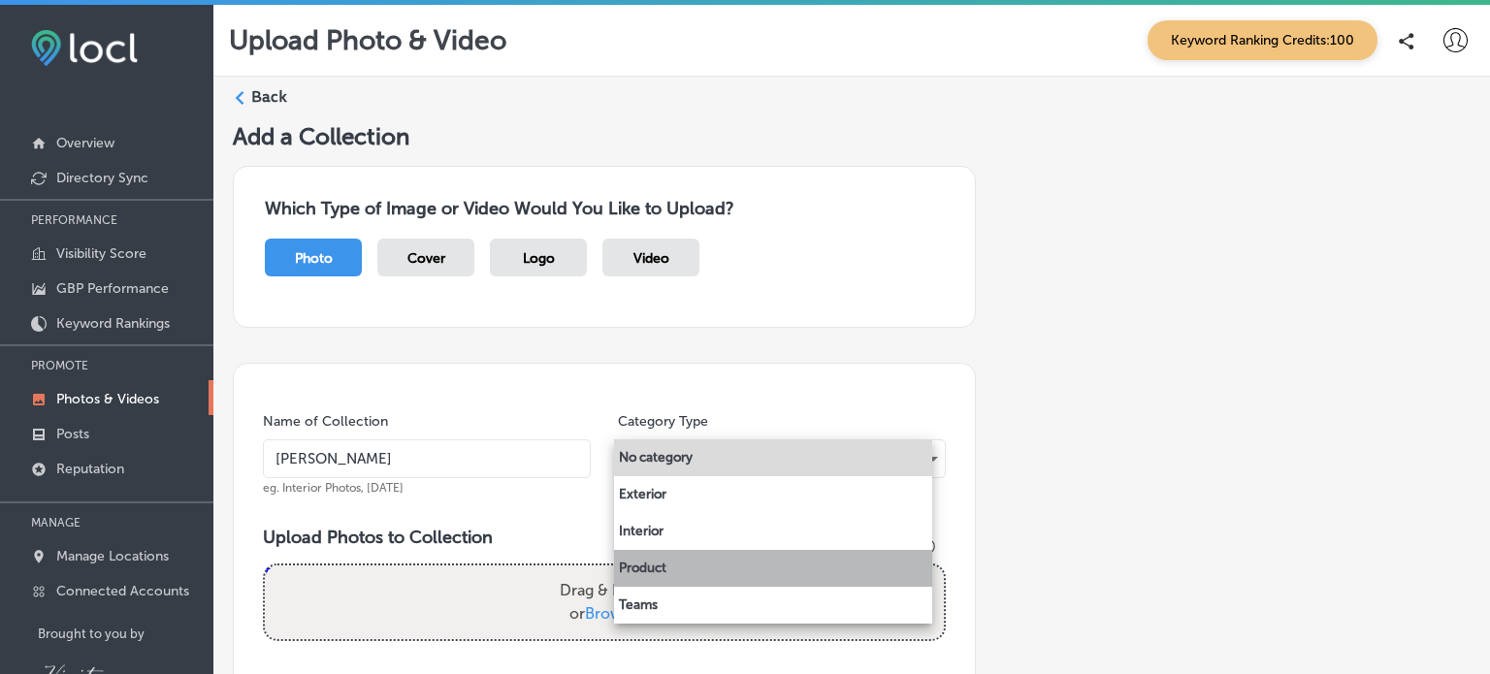
click at [754, 567] on li "Product" at bounding box center [773, 568] width 318 height 37
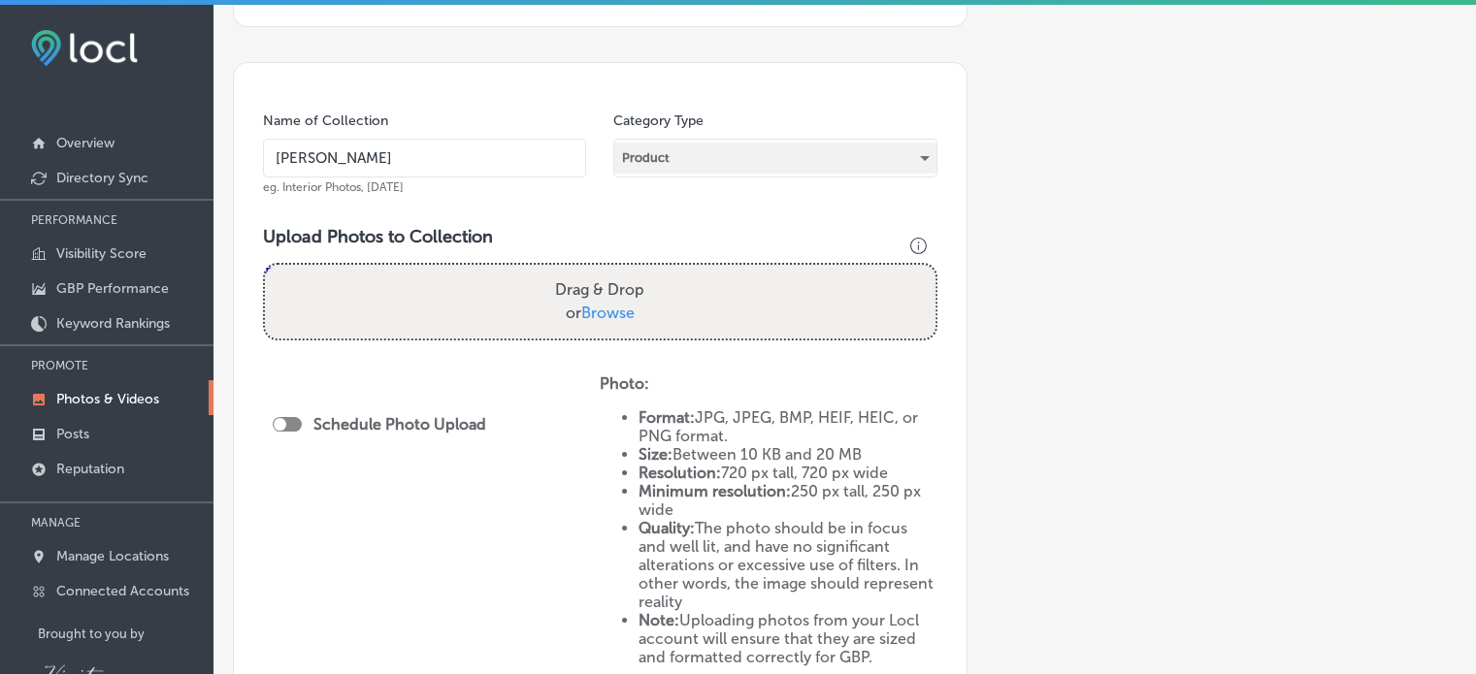
scroll to position [360, 0]
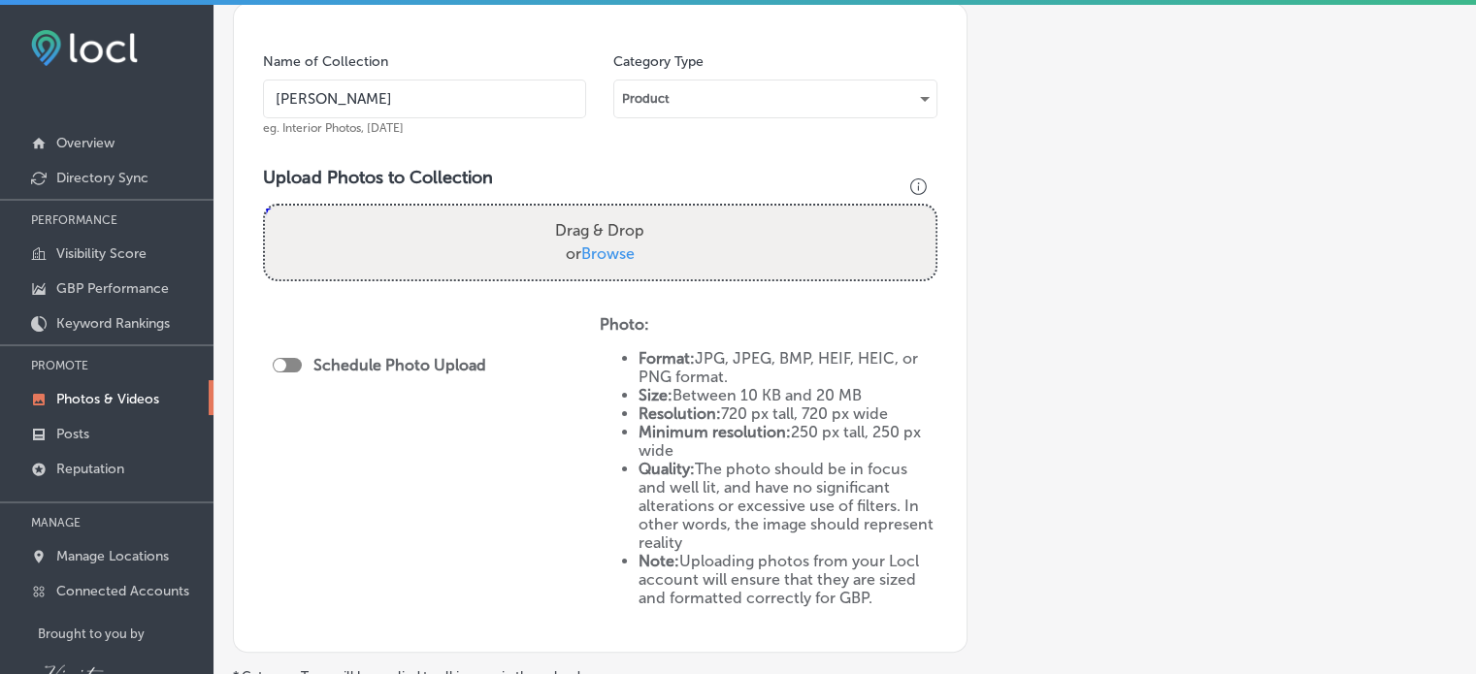
click at [605, 255] on span "Browse" at bounding box center [607, 254] width 53 height 18
click at [605, 212] on input "Drag & Drop or Browse" at bounding box center [600, 209] width 670 height 6
type input "C:\fakepath\[PERSON_NAME] with Exotic Button Pant.png"
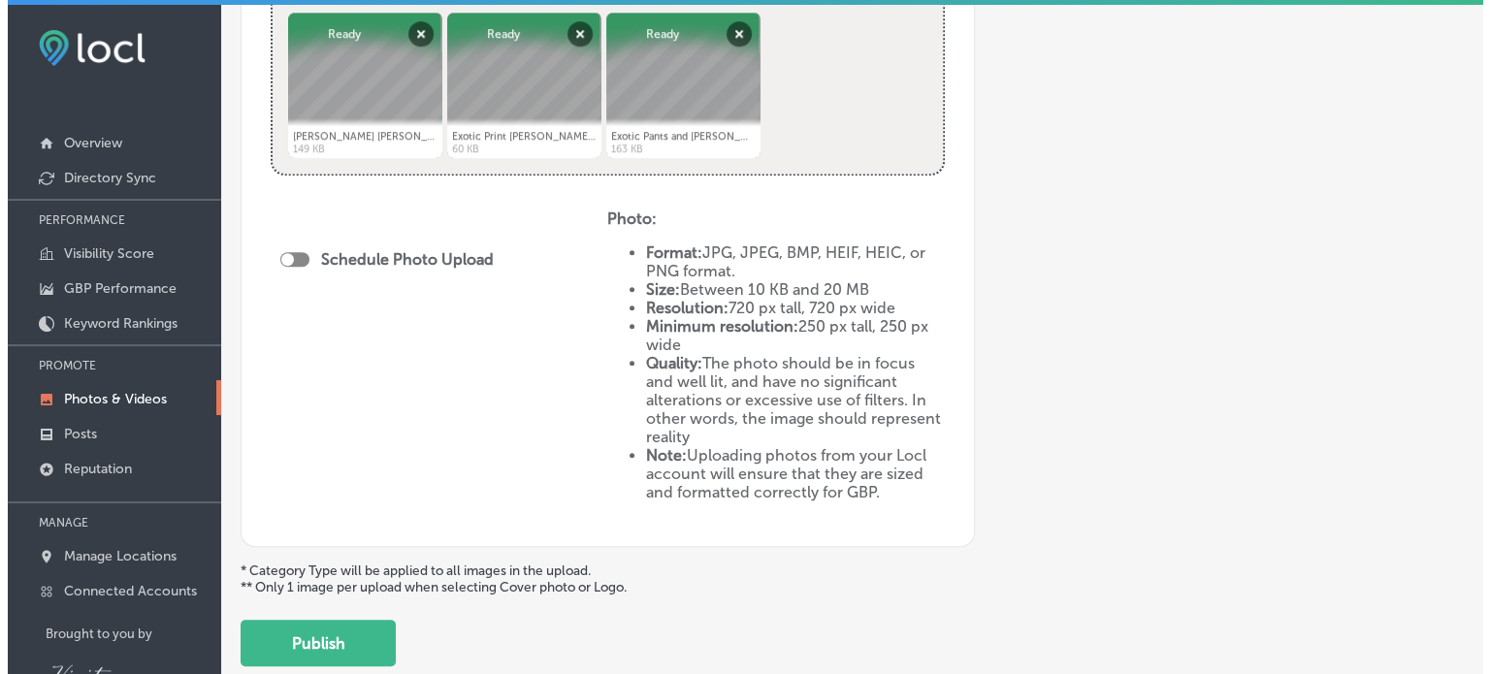
scroll to position [935, 0]
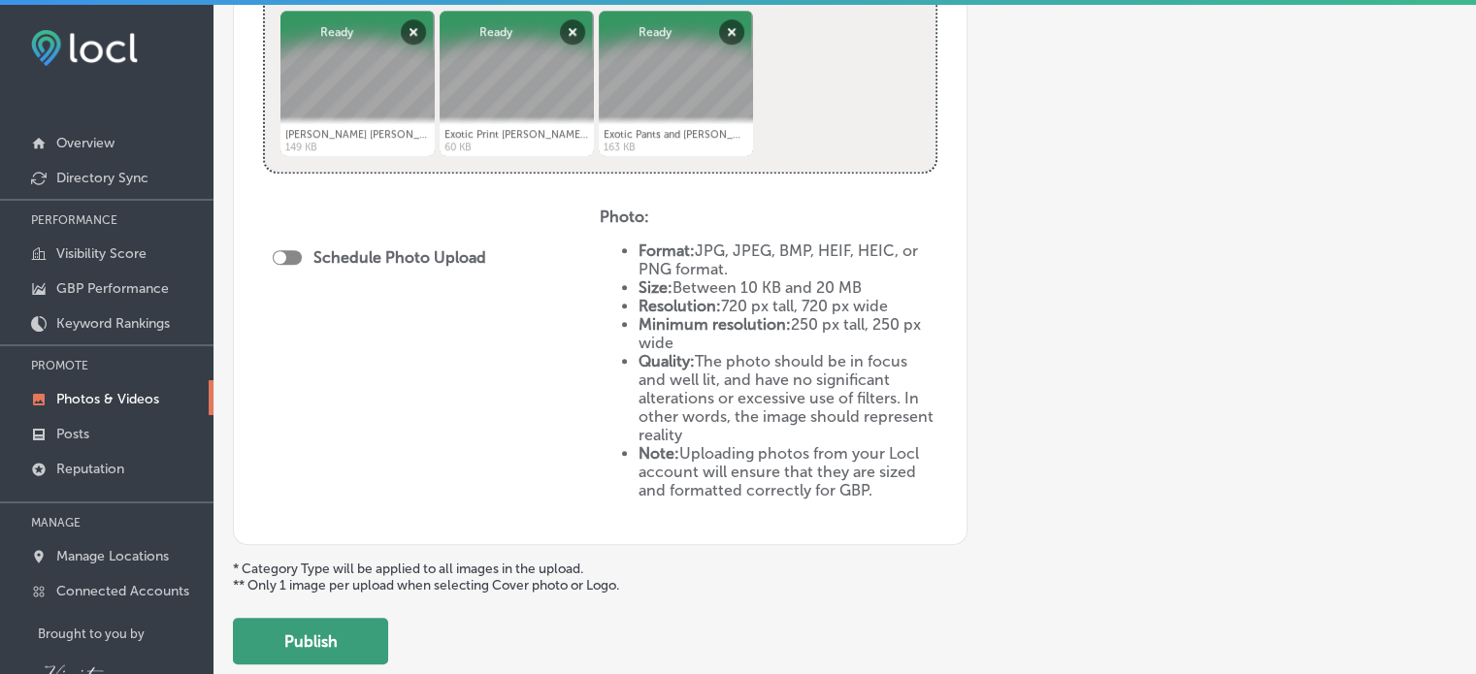
click at [319, 636] on button "Publish" at bounding box center [310, 641] width 155 height 47
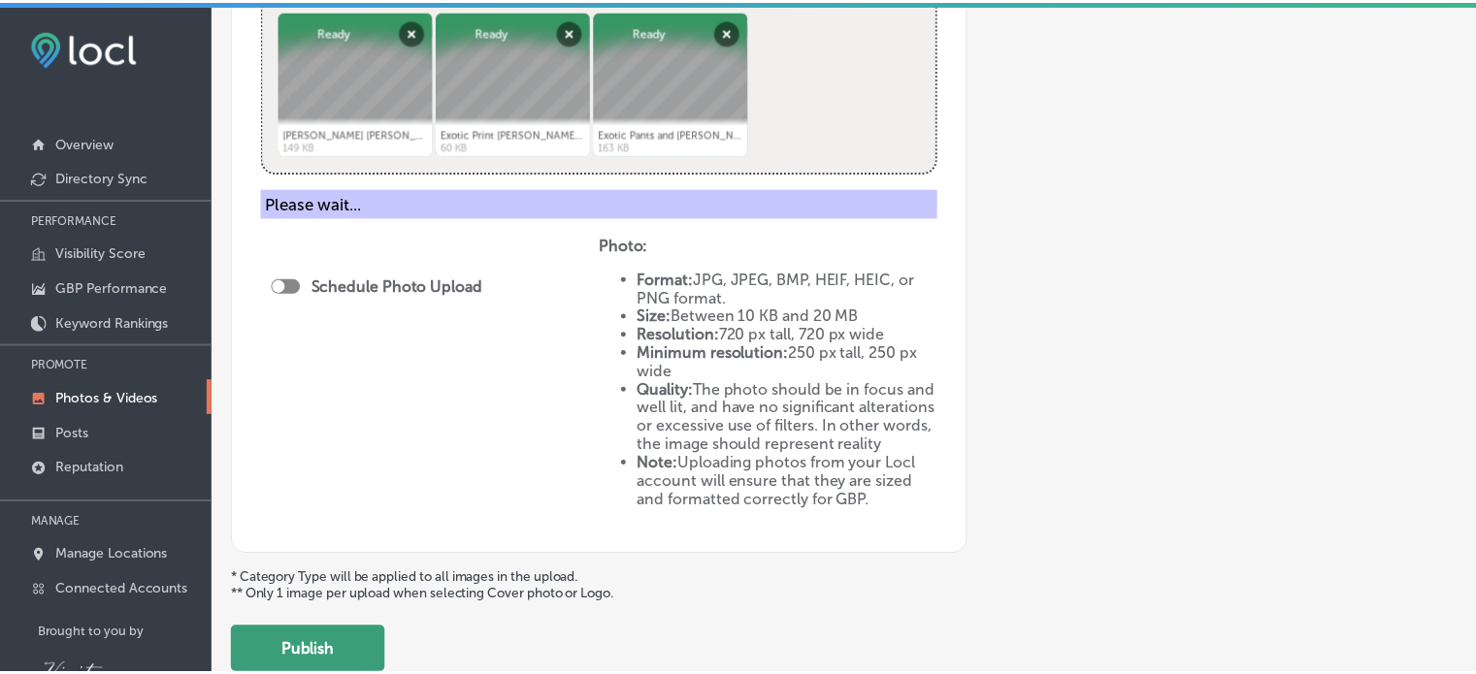
scroll to position [485, 0]
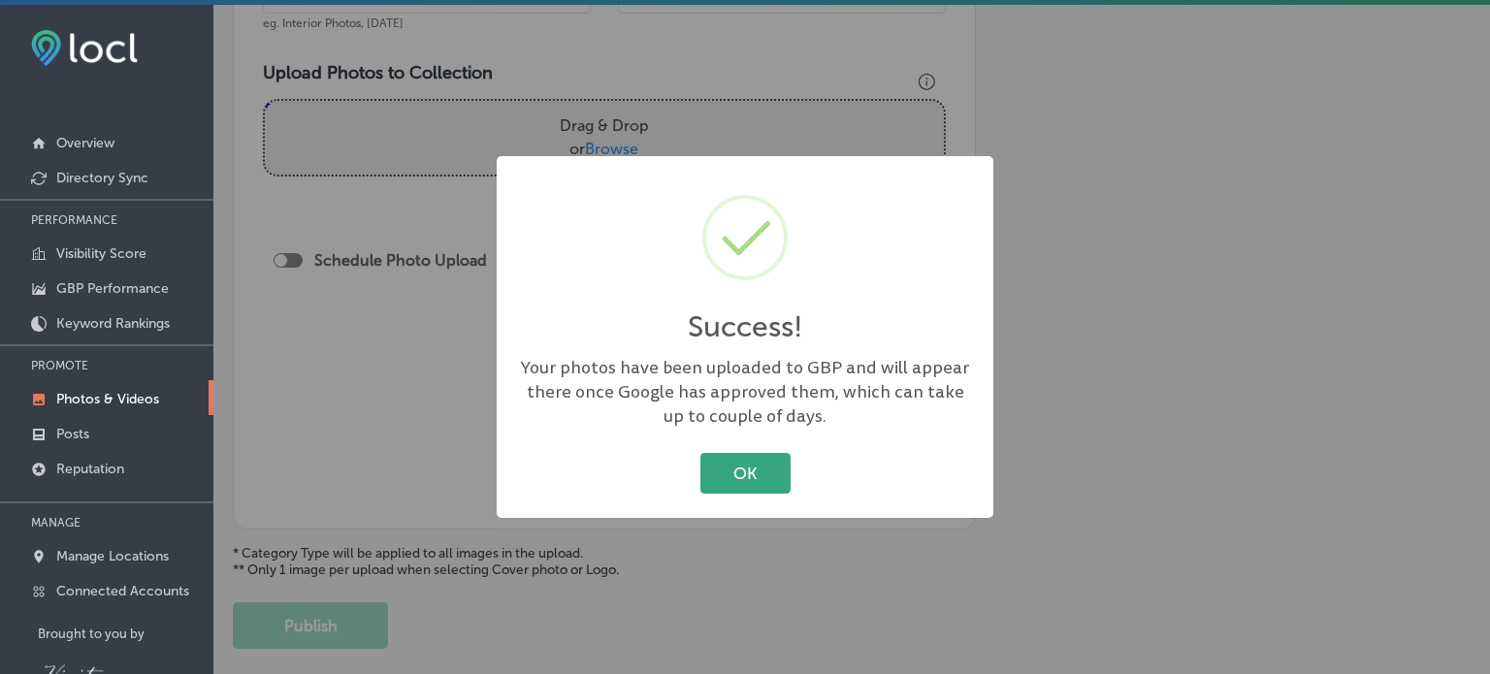
click at [764, 466] on button "OK" at bounding box center [746, 473] width 90 height 40
